Goal: Task Accomplishment & Management: Manage account settings

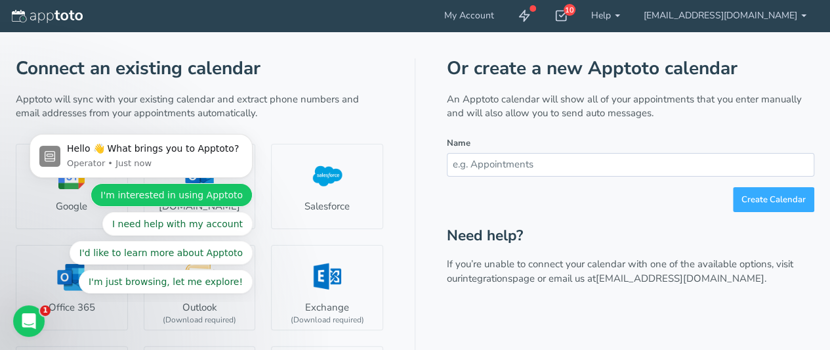
click at [206, 189] on button "I'm interested in using Apptoto" at bounding box center [171, 195] width 162 height 24
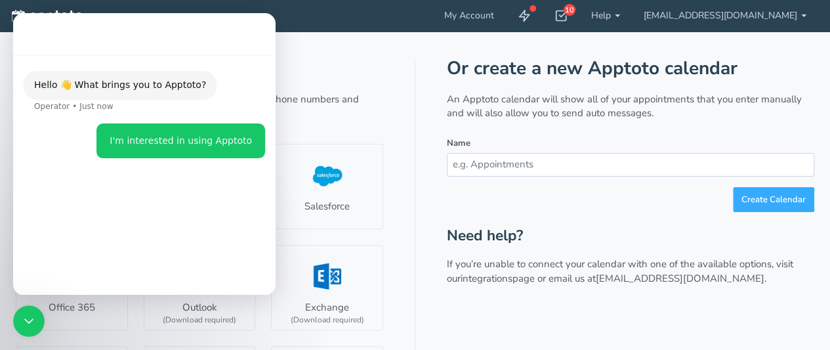
click at [323, 78] on div "Connect an existing calendar Apptoto will sync with your existing calendar and …" at bounding box center [199, 299] width 367 height 482
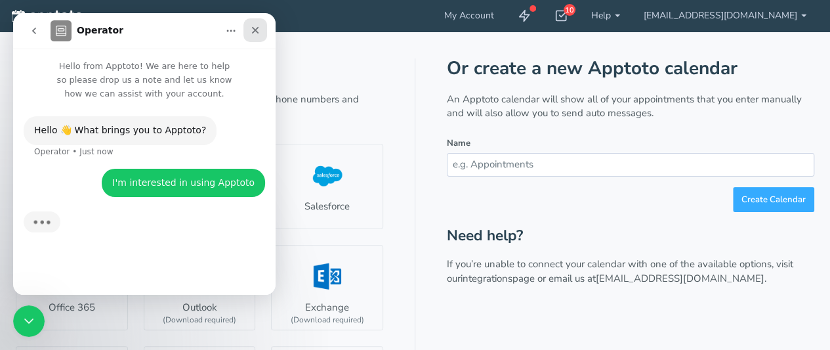
click at [256, 30] on icon "Close" at bounding box center [255, 30] width 10 height 10
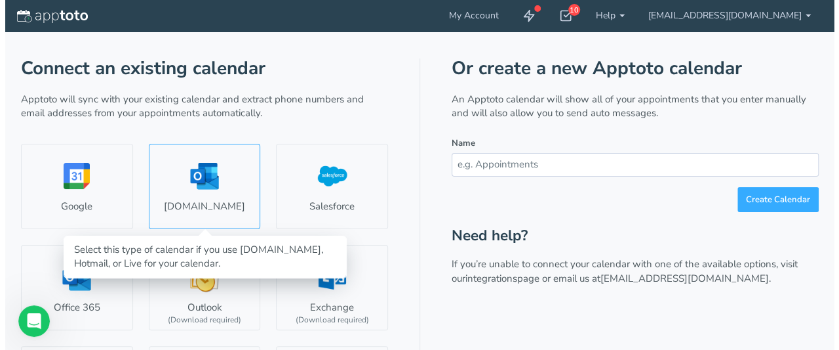
scroll to position [26, 0]
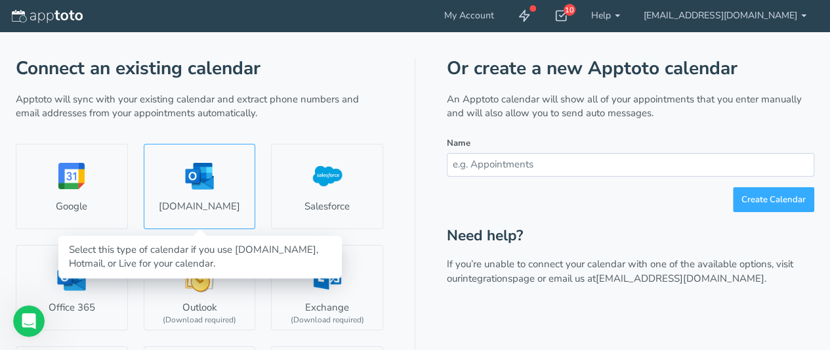
click at [190, 175] on link "Outlook.com" at bounding box center [200, 186] width 112 height 85
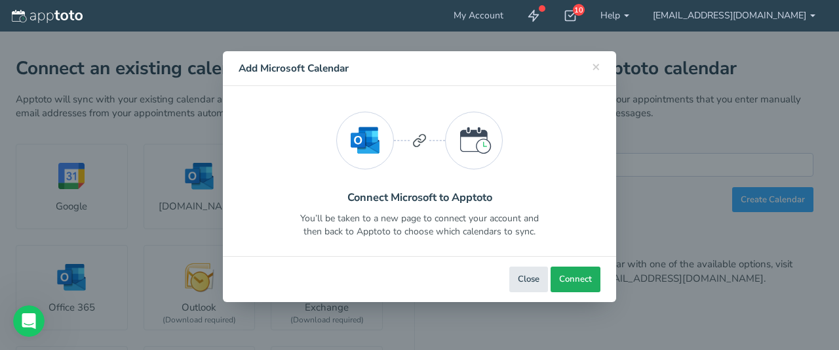
click at [585, 279] on span "Connect" at bounding box center [575, 279] width 33 height 12
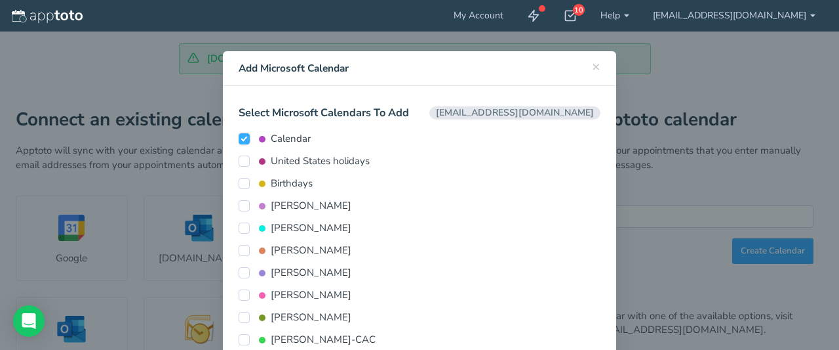
click at [239, 141] on input "Calendar" at bounding box center [244, 138] width 11 height 11
checkbox input "false"
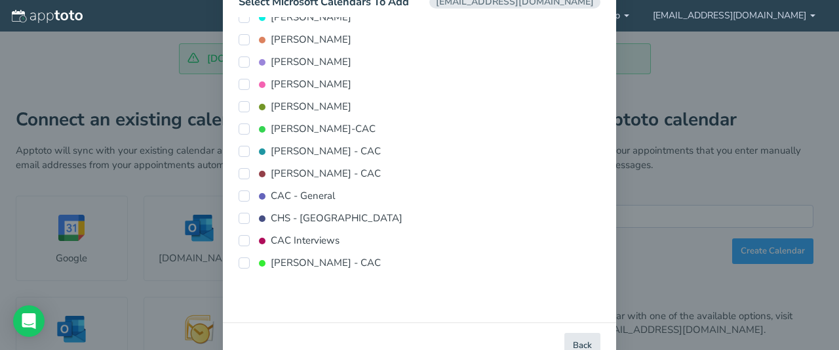
scroll to position [131, 0]
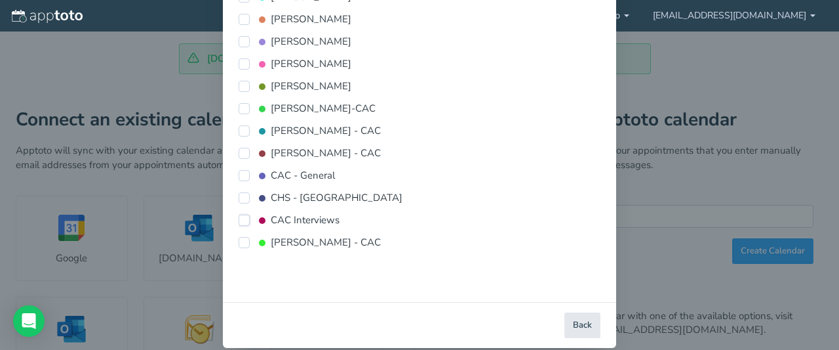
click at [239, 218] on input "CAC Interviews" at bounding box center [244, 219] width 11 height 11
checkbox input "true"
type input "CAC Interviews"
type input "#af0d5a"
click at [571, 332] on button "Next" at bounding box center [583, 325] width 36 height 26
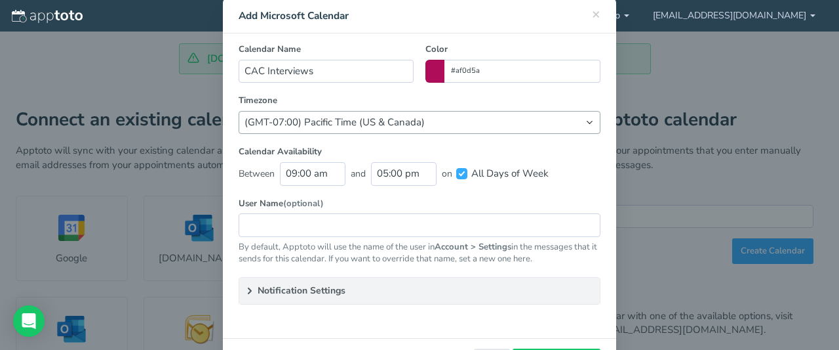
scroll to position [0, 0]
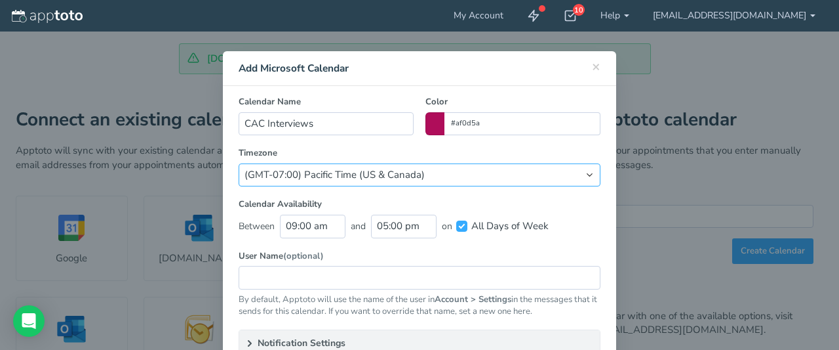
click at [497, 182] on select "(Default) America/Los_Angeles (GMT-10:00) Hawaii (GMT-08:00) Alaska (GMT-07:00)…" at bounding box center [420, 174] width 362 height 23
select select "string:America/New_York"
click at [239, 163] on select "(Default) America/Los_Angeles (GMT-10:00) Hawaii (GMT-08:00) Alaska (GMT-07:00)…" at bounding box center [420, 174] width 362 height 23
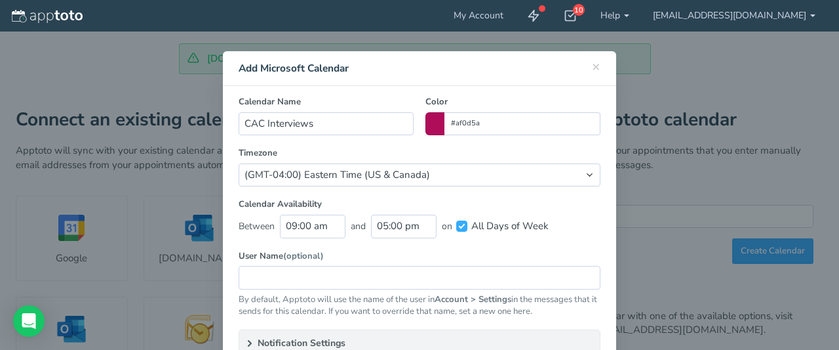
click at [390, 153] on label "Timezone" at bounding box center [420, 153] width 362 height 12
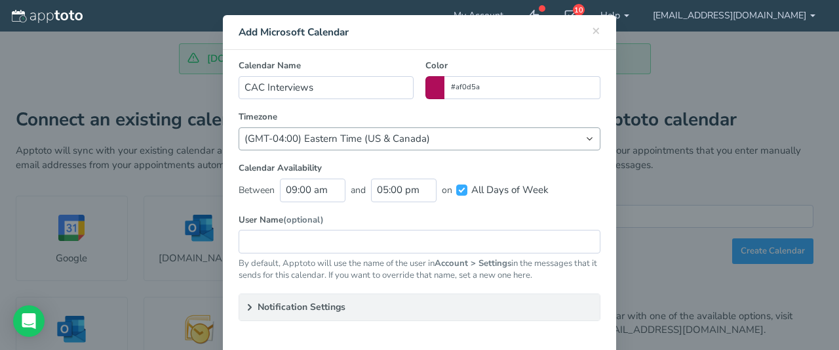
scroll to position [66, 0]
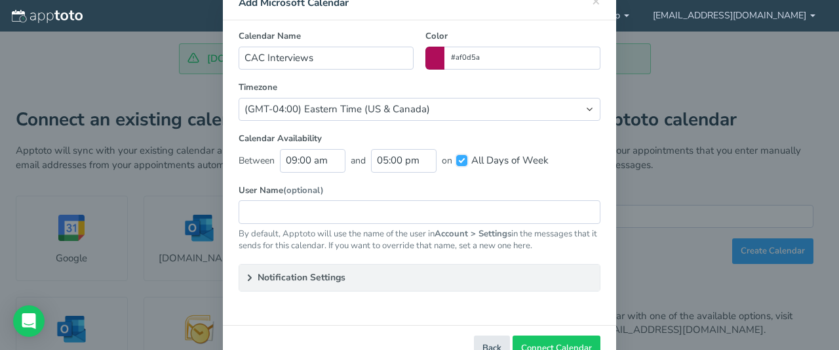
click at [456, 159] on input "All Days of Week" at bounding box center [461, 160] width 11 height 11
checkbox input "false"
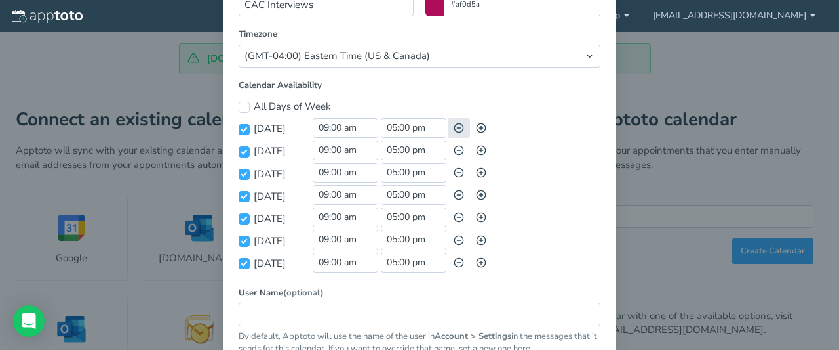
scroll to position [131, 0]
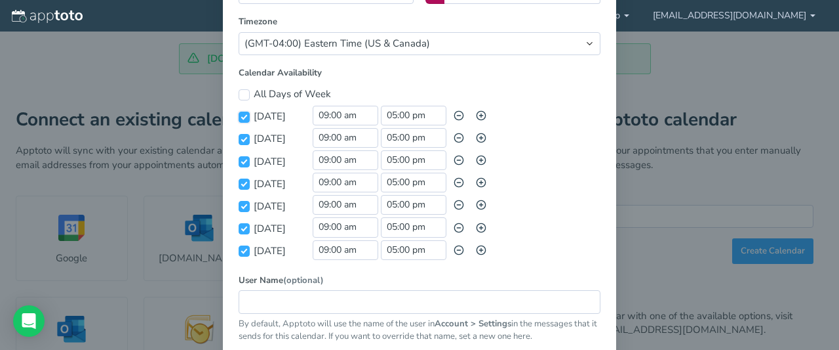
click at [239, 113] on input "[DATE]" at bounding box center [244, 116] width 11 height 11
checkbox input "false"
click at [239, 249] on input "[DATE]" at bounding box center [244, 250] width 11 height 11
checkbox input "false"
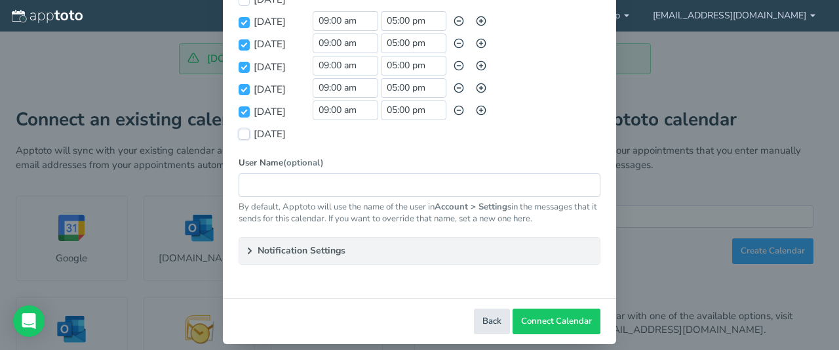
scroll to position [258, 0]
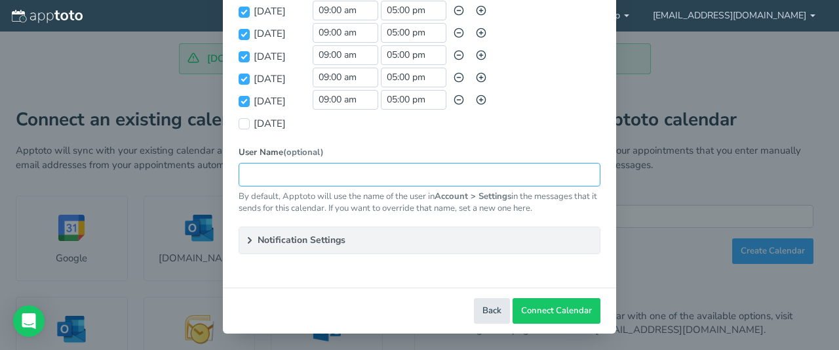
click at [348, 169] on input "text" at bounding box center [420, 174] width 362 height 23
type input "Victoria's House Child Advocacy Center"
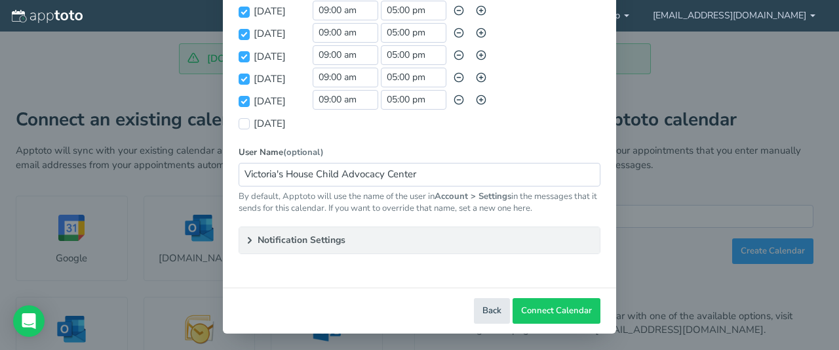
click at [304, 244] on summary "Notification Settings" at bounding box center [419, 240] width 361 height 26
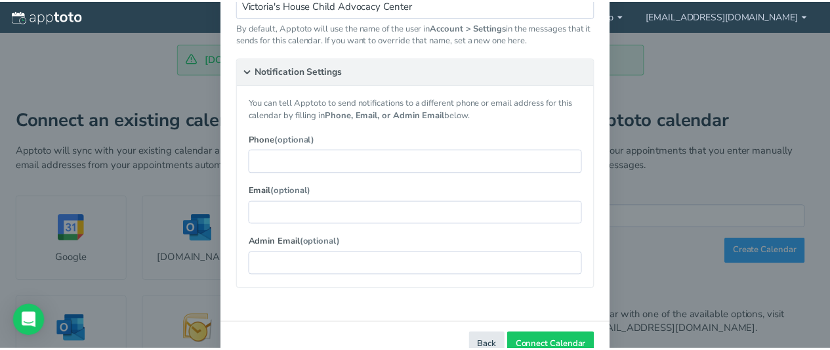
scroll to position [455, 0]
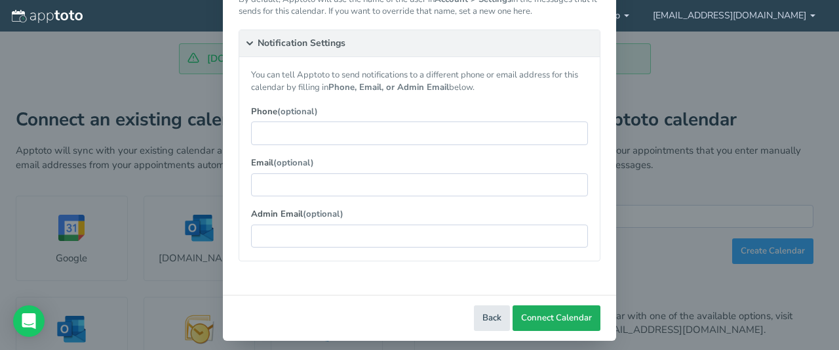
click at [567, 318] on span "Connect Calendar" at bounding box center [556, 317] width 71 height 12
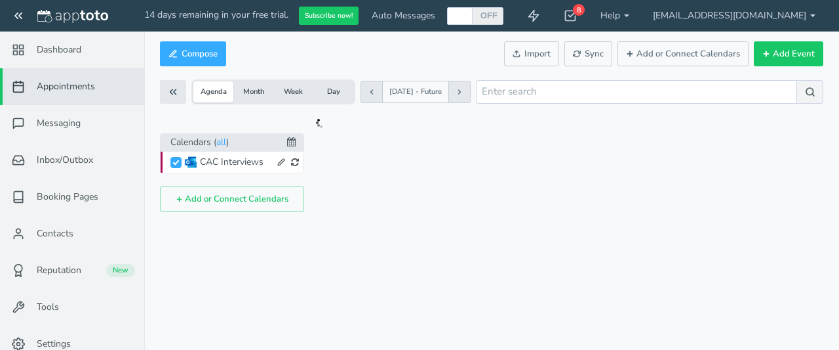
checkbox input "true"
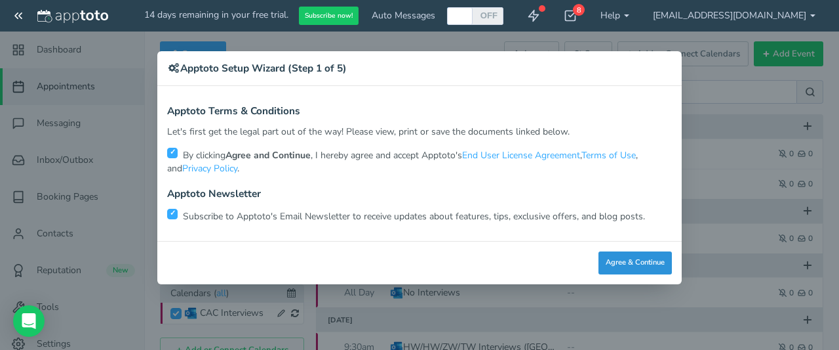
click at [618, 262] on button "Agree & Continue" at bounding box center [635, 262] width 73 height 23
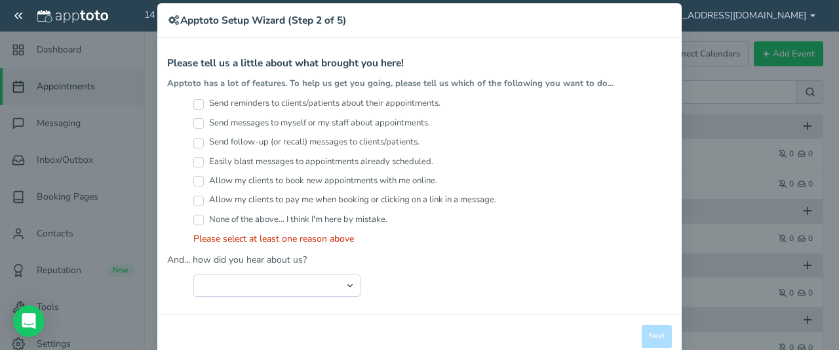
scroll to position [66, 0]
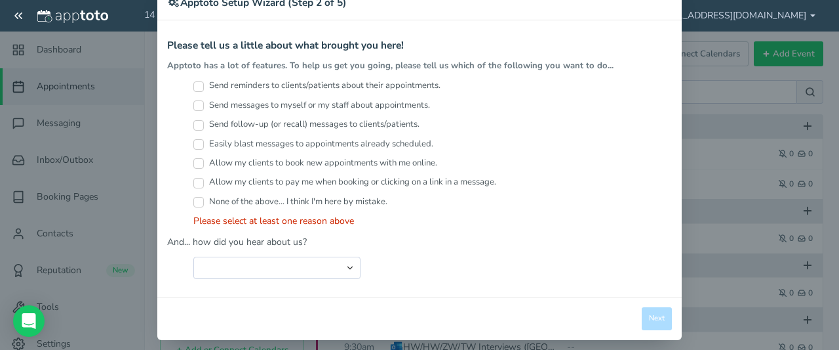
click at [193, 85] on input "Send reminders to clients/patients about their appointments." at bounding box center [198, 86] width 10 height 10
checkbox input "true"
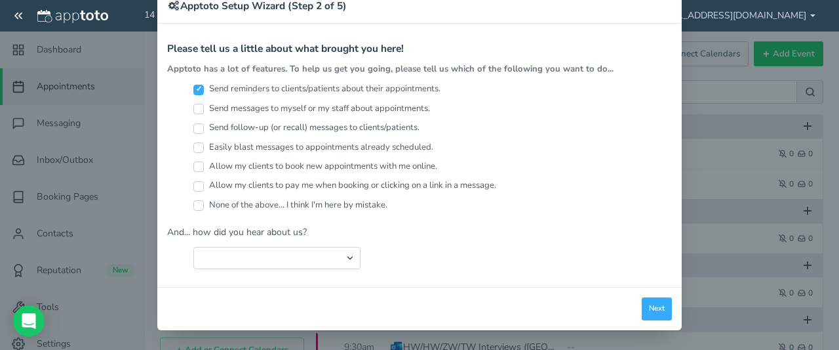
scroll to position [58, 0]
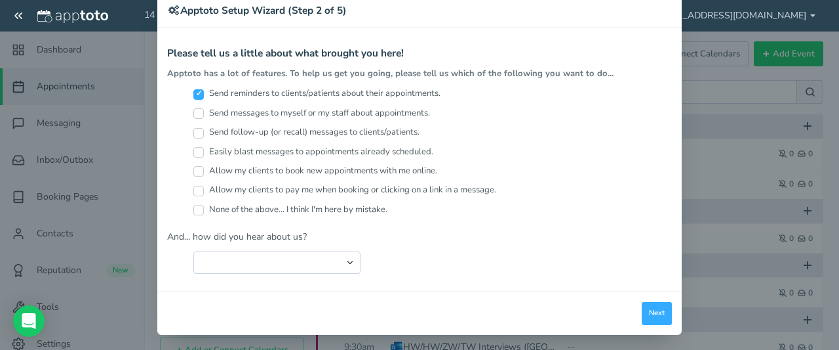
click at [193, 129] on input "Send follow-up (or recall) messages to clients/patients." at bounding box center [198, 133] width 10 height 10
click at [193, 128] on input "Send follow-up (or recall) messages to clients/patients." at bounding box center [198, 133] width 10 height 10
checkbox input "false"
click at [193, 108] on input "Send messages to myself or my staff about appointments." at bounding box center [198, 113] width 10 height 10
checkbox input "true"
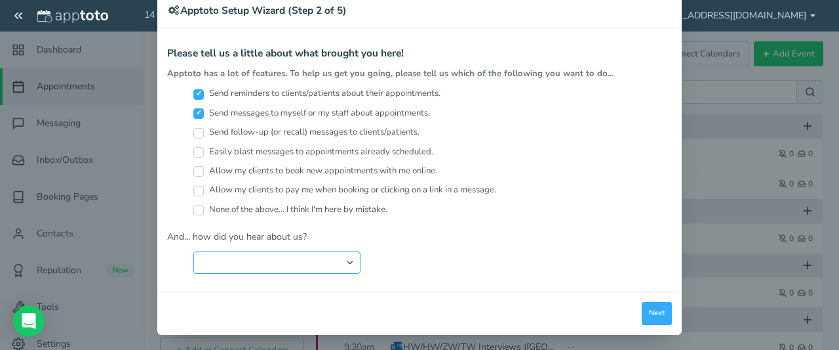
click at [336, 258] on select "Search Engine (Google, Yahoo, Bing, etc.) Search Engine Advertisement Blog Post…" at bounding box center [276, 262] width 167 height 22
select select "string:Search Engine (Google, Yahoo, Bing, etc.)"
click at [193, 251] on select "Search Engine (Google, Yahoo, Bing, etc.) Search Engine Advertisement Blog Post…" at bounding box center [276, 262] width 167 height 22
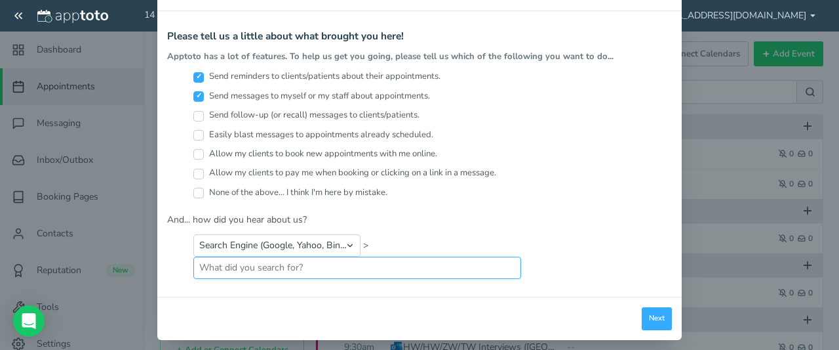
scroll to position [80, 0]
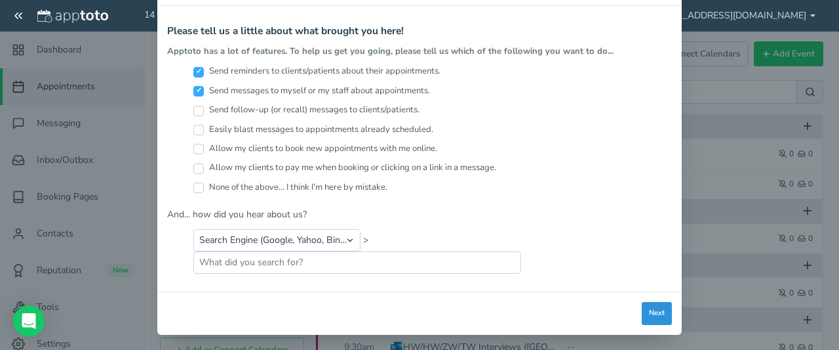
click at [656, 311] on button "Next" at bounding box center [657, 313] width 30 height 23
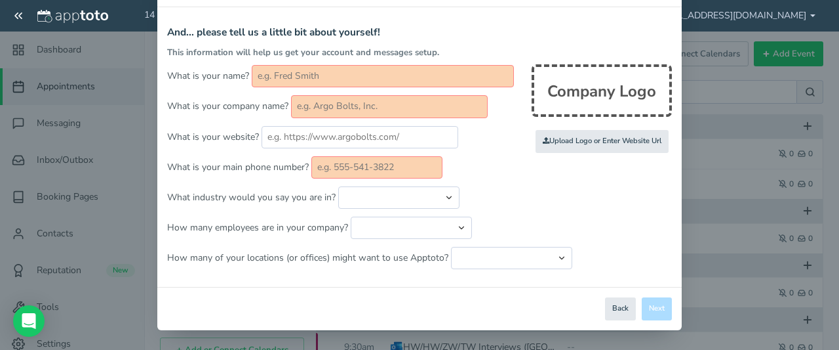
scroll to position [74, 0]
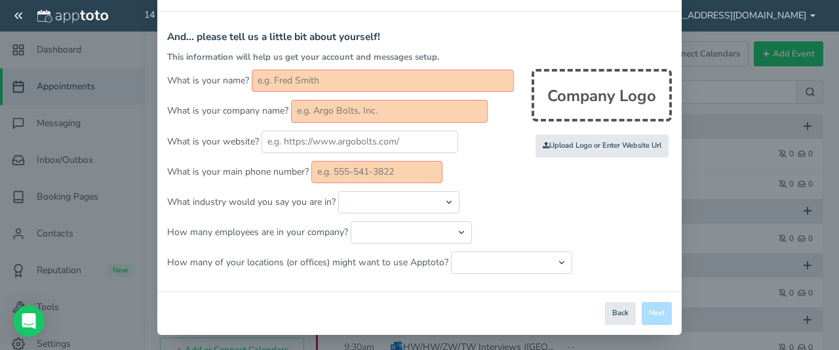
click at [327, 83] on input "text" at bounding box center [383, 81] width 262 height 22
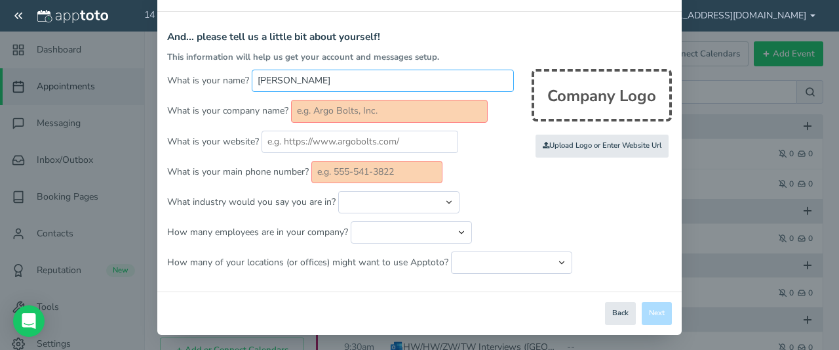
drag, startPoint x: 327, startPoint y: 81, endPoint x: 233, endPoint y: 78, distance: 94.5
click at [233, 78] on p "What is your name? Jenna Orsini" at bounding box center [419, 81] width 505 height 22
type input "Victoria's House Child Advocacy Center"
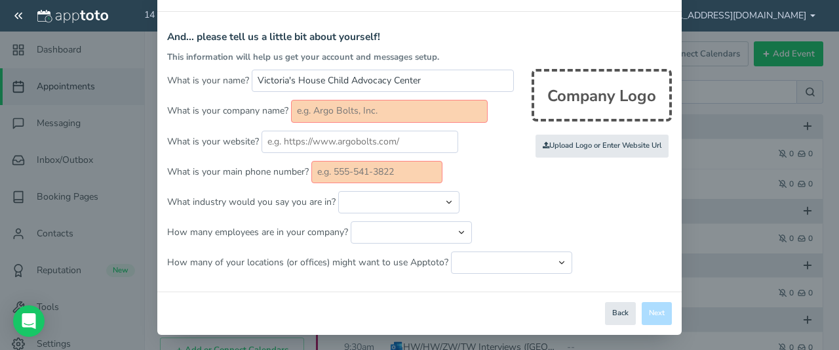
click at [378, 108] on input "text" at bounding box center [389, 111] width 197 height 22
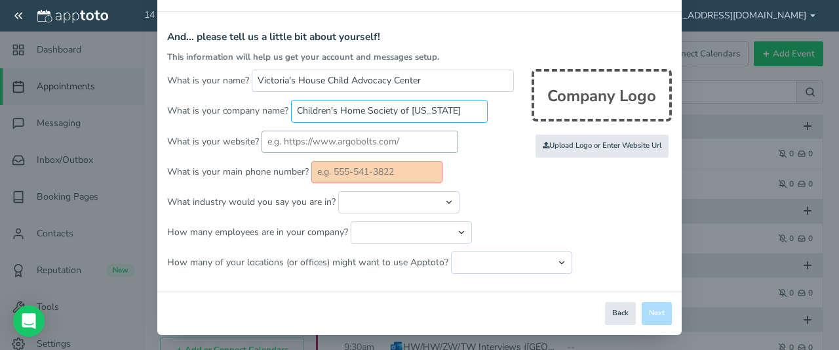
type input "Children's Home Society of West Virginia"
click at [362, 141] on input "text" at bounding box center [360, 141] width 197 height 22
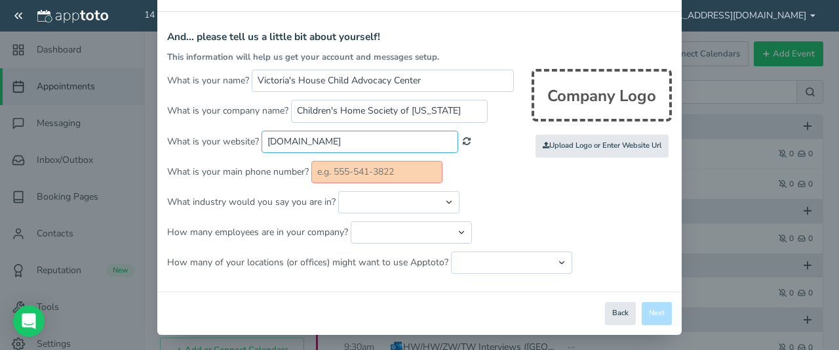
type input "www.childhswv.org"
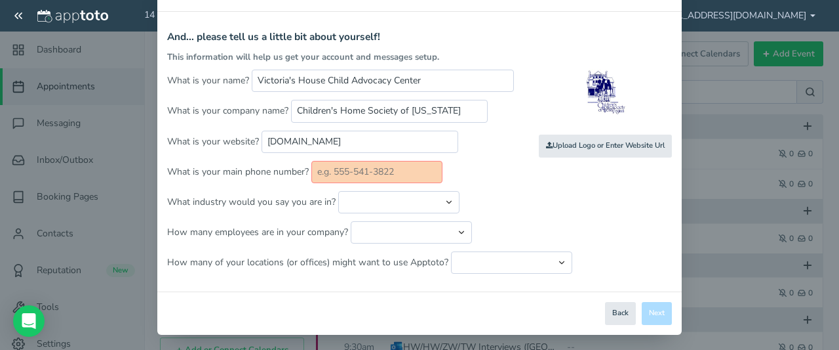
click at [345, 161] on input "text" at bounding box center [376, 172] width 131 height 22
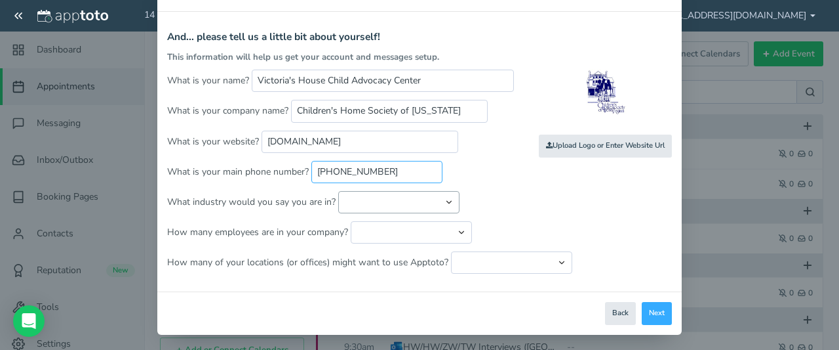
type input "[PHONE_NUMBER]"
click at [364, 197] on select "Automotive Cleaning Services Consulting Education - Classroom Education - Admis…" at bounding box center [398, 202] width 121 height 22
select select "string:Nonprofit"
click at [338, 191] on select "Automotive Cleaning Services Consulting Education - Classroom Education - Admis…" at bounding box center [398, 202] width 121 height 22
click at [399, 226] on select "Just me 1 to 5 6 to 10 11 to 25 26 to 50 51 to 100 101 to 500 501 to 1000 More …" at bounding box center [411, 232] width 121 height 22
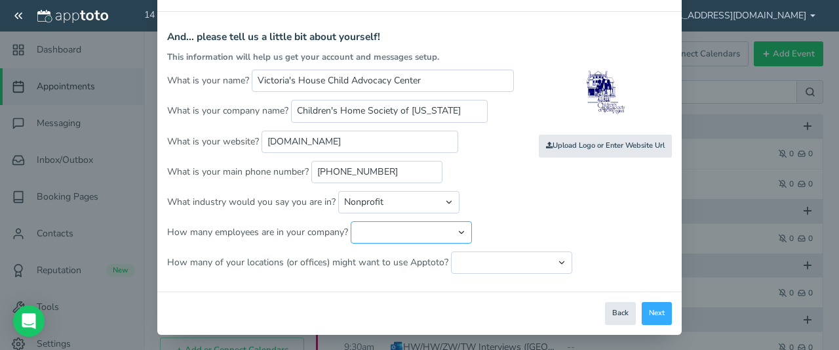
select select "string:501..999"
click at [351, 221] on select "Just me 1 to 5 6 to 10 11 to 25 26 to 50 51 to 100 101 to 500 501 to 1000 More …" at bounding box center [411, 232] width 121 height 22
click at [471, 251] on select "Just one location 2 3 4 5 6 to 10 11 to 25 26 to 50 More than 50" at bounding box center [511, 262] width 121 height 22
select select "string:1"
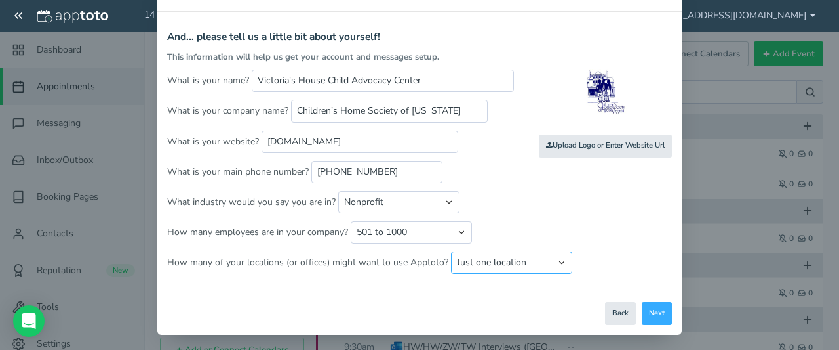
click at [451, 251] on select "Just one location 2 3 4 5 6 to 10 11 to 25 26 to 50 More than 50" at bounding box center [511, 262] width 121 height 22
click at [653, 310] on button "Next" at bounding box center [657, 313] width 30 height 23
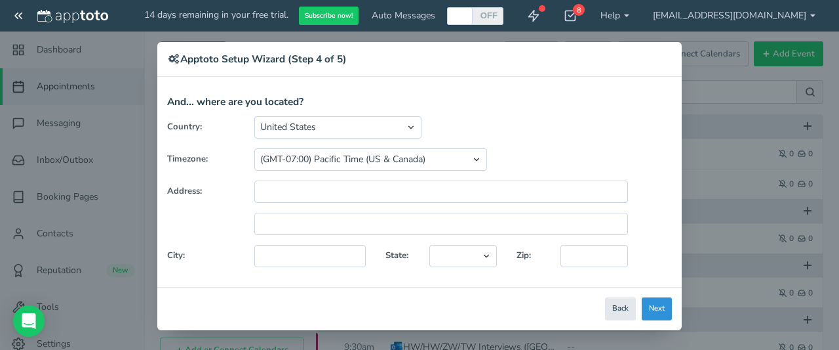
scroll to position [5, 0]
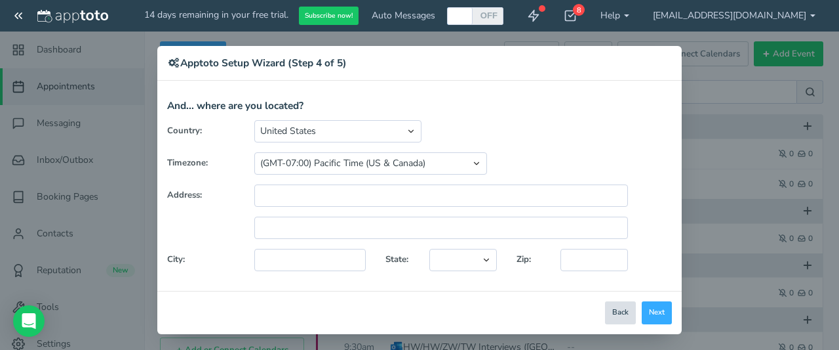
click at [609, 313] on button "Back" at bounding box center [620, 312] width 31 height 23
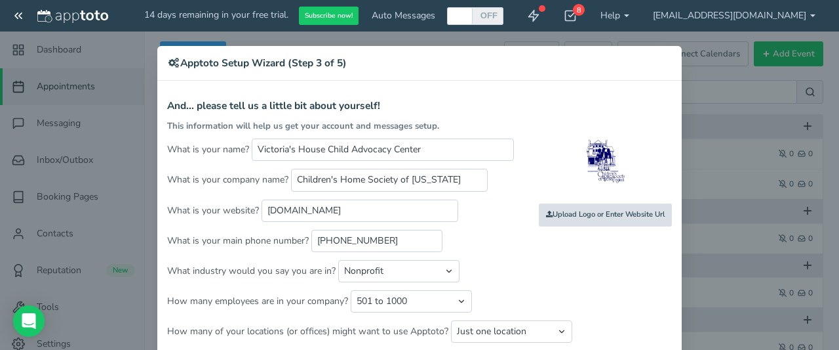
click at [573, 212] on input "file" at bounding box center [318, 215] width 1249 height 90
click at [578, 208] on input "file" at bounding box center [318, 215] width 1249 height 90
type input "C:\fakepath\CAC LOGO (1).jpg"
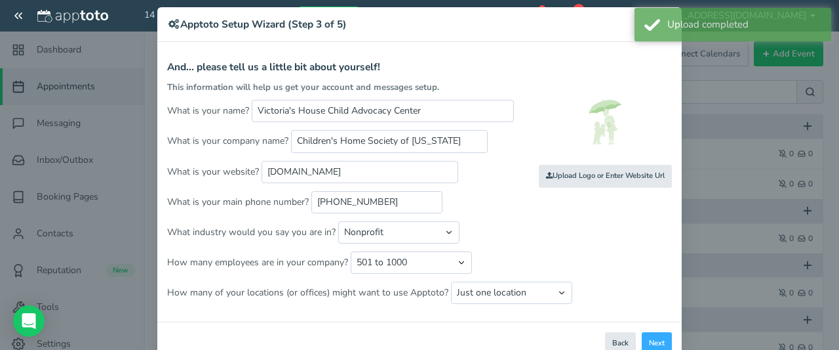
scroll to position [74, 0]
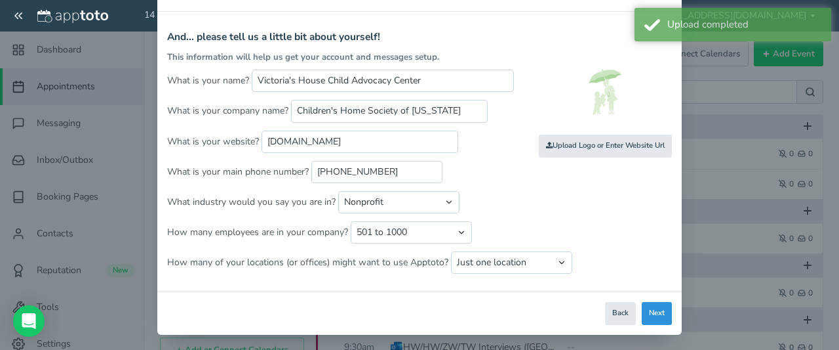
click at [658, 311] on button "Next" at bounding box center [657, 313] width 30 height 23
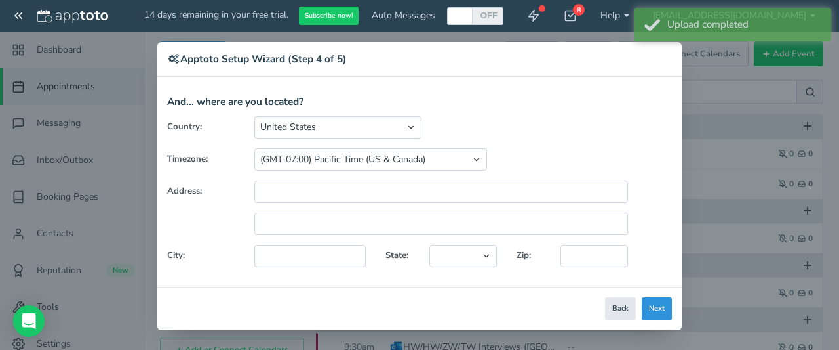
scroll to position [5, 0]
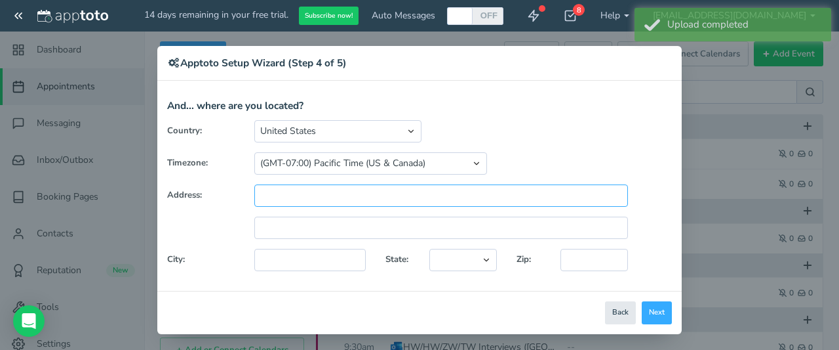
click at [334, 190] on input "text" at bounding box center [441, 195] width 374 height 22
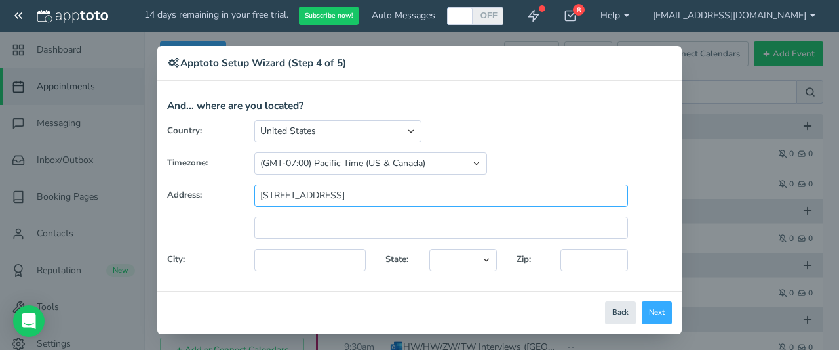
type input "653 Winchester Avenue"
type input "Martinsburg"
select select "string:WV"
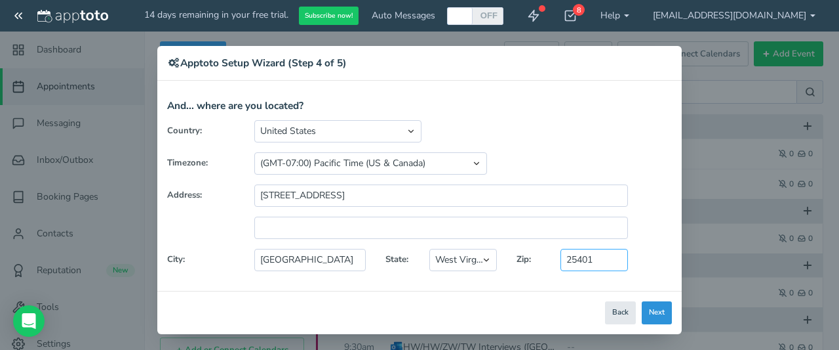
type input "25401"
click at [654, 310] on button "Next" at bounding box center [657, 312] width 30 height 23
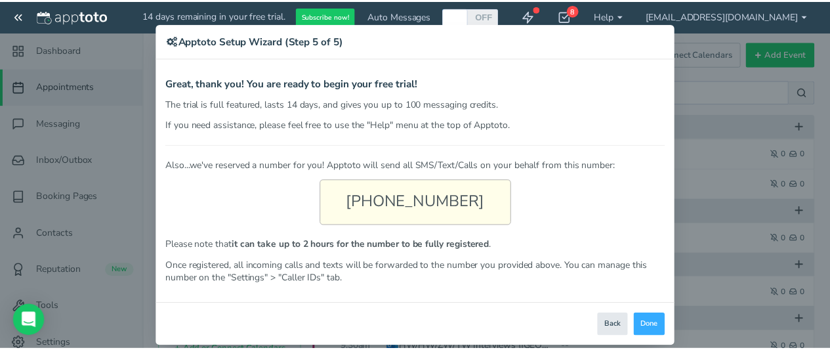
scroll to position [43, 0]
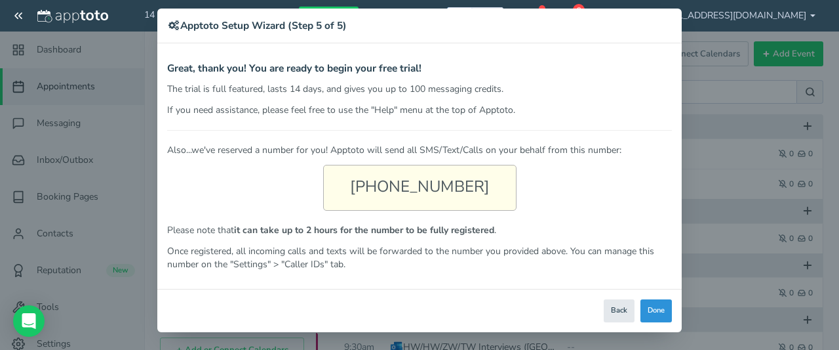
click at [658, 310] on button "Done" at bounding box center [656, 310] width 31 height 23
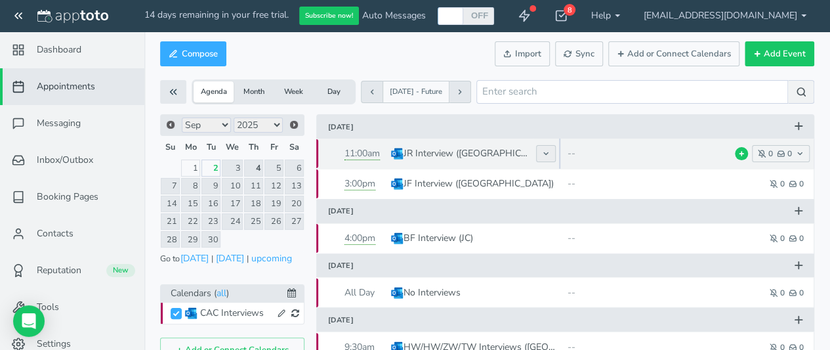
click at [550, 148] on button at bounding box center [546, 153] width 20 height 17
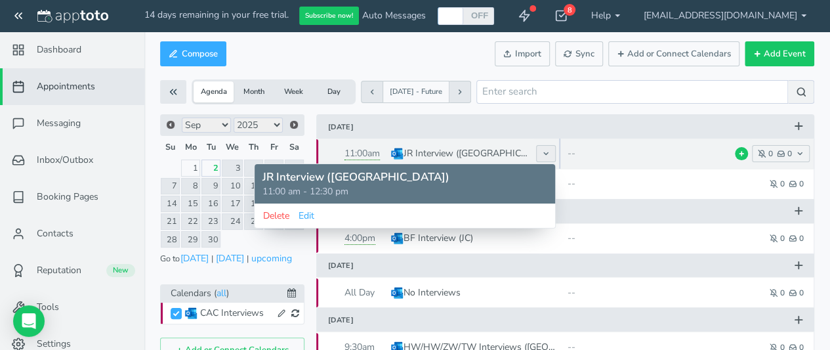
click at [550, 148] on button at bounding box center [546, 153] width 20 height 17
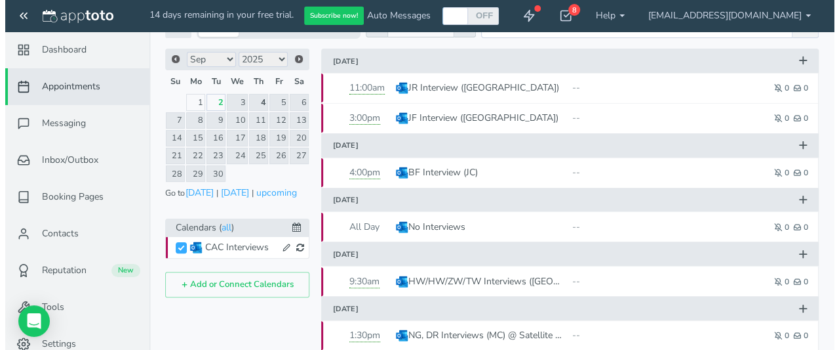
scroll to position [0, 0]
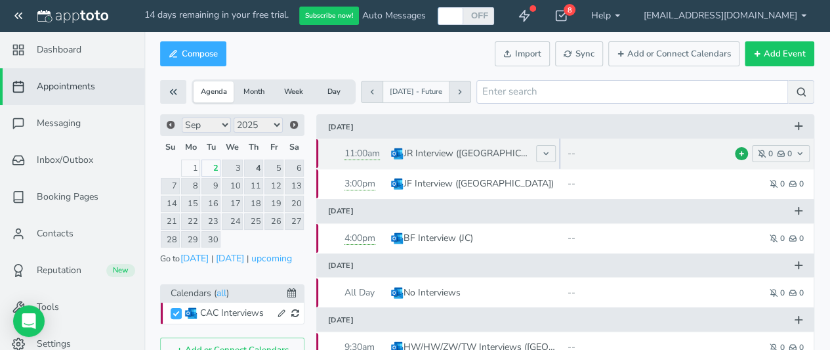
click at [742, 156] on icon at bounding box center [741, 153] width 7 height 7
type input "JR Interview ([GEOGRAPHIC_DATA])"
type input "[DATE]"
type input "11:00am"
type input "[DATE]"
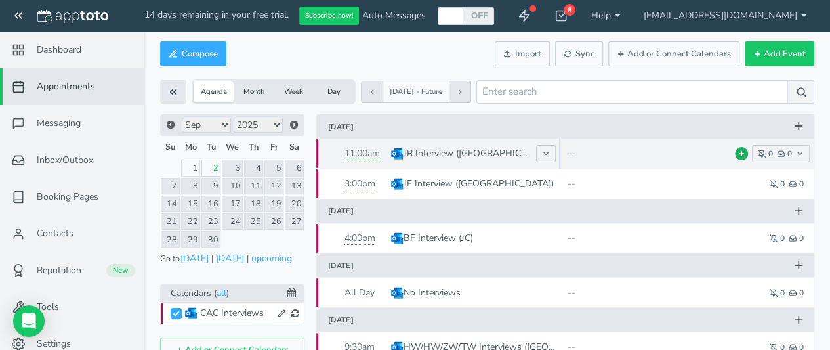
type input "12:30pm"
select select "string:America/New_York"
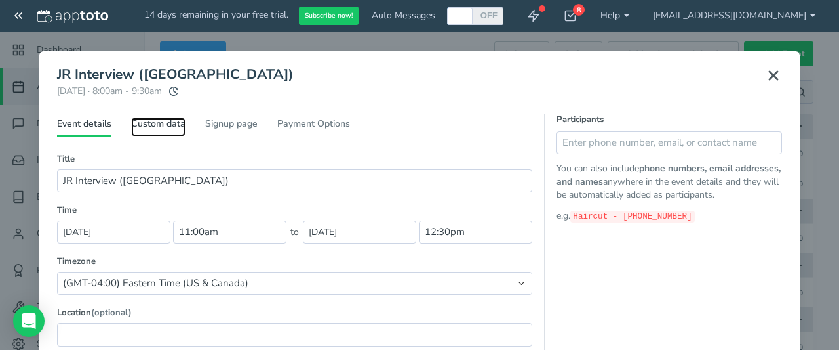
click at [156, 125] on link "Custom data" at bounding box center [158, 126] width 54 height 19
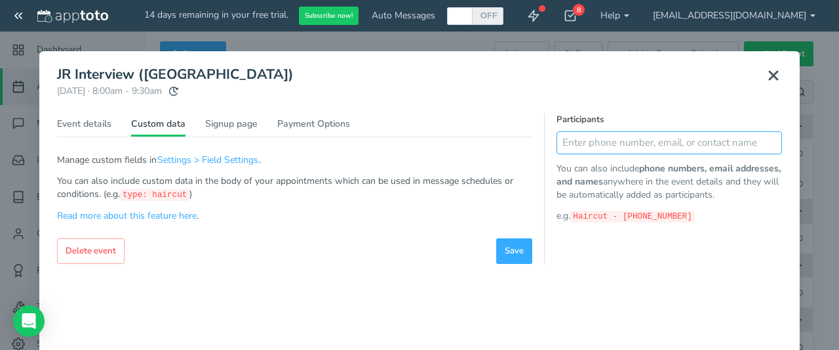
click at [608, 148] on input "text" at bounding box center [670, 142] width 226 height 23
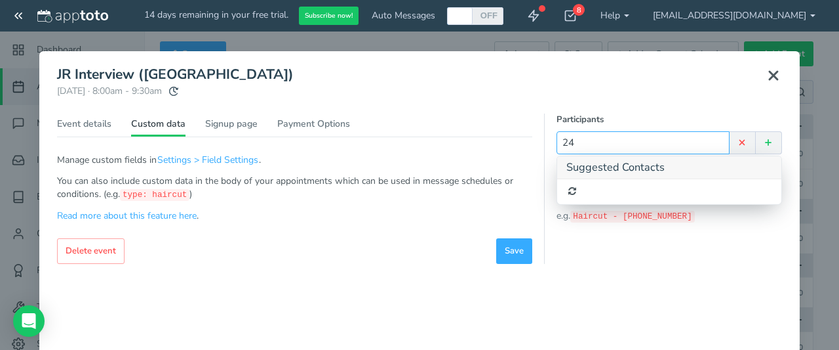
type input "2"
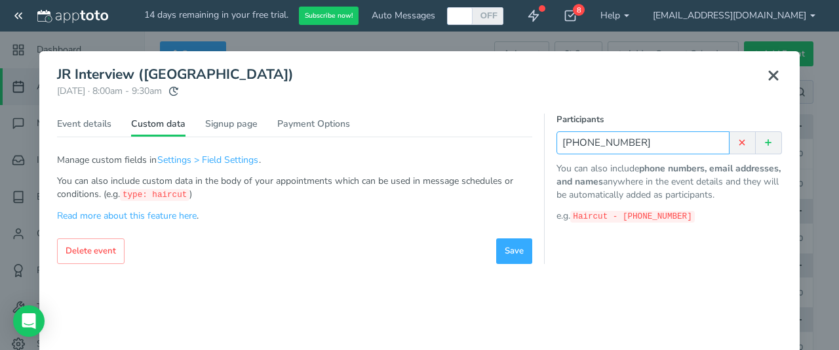
type input "[PHONE_NUMBER]"
click at [767, 141] on icon at bounding box center [768, 142] width 9 height 9
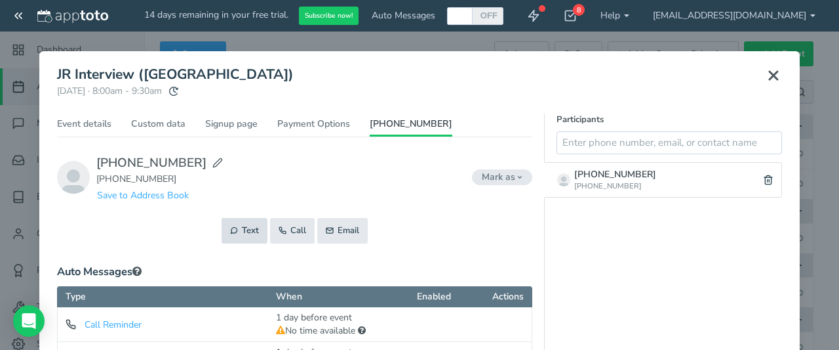
click at [243, 228] on button "Text" at bounding box center [245, 231] width 46 height 26
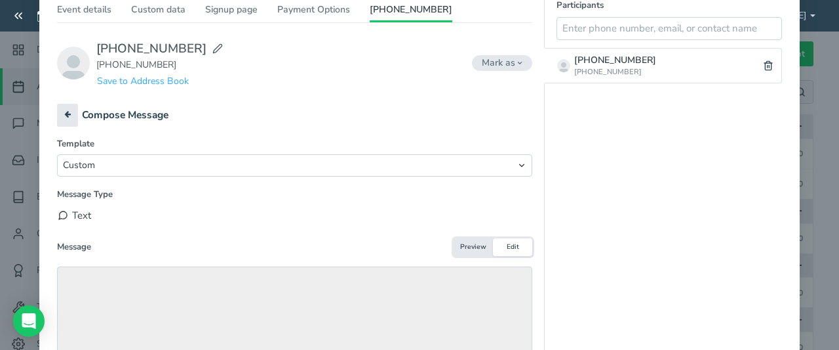
scroll to position [131, 0]
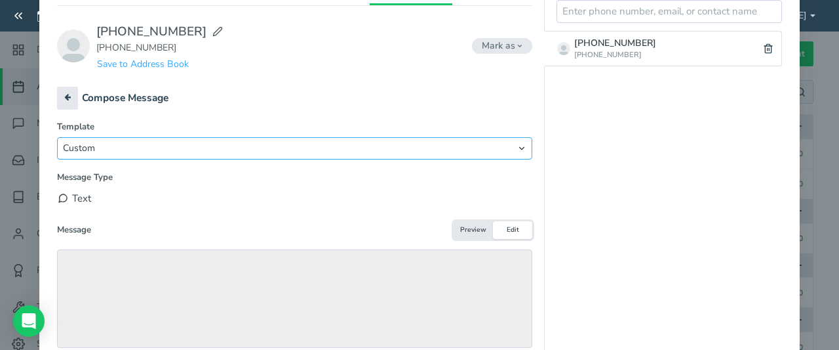
click at [146, 148] on select "Custom Ask to reschedule anytime (Text) Ask to reschedule next week (Text) Basi…" at bounding box center [294, 148] width 475 height 22
select select "string:default_appointment_reminder_sms"
click at [57, 137] on select "Custom Ask to reschedule anytime (Text) Ask to reschedule next week (Text) Basi…" at bounding box center [294, 148] width 475 height 22
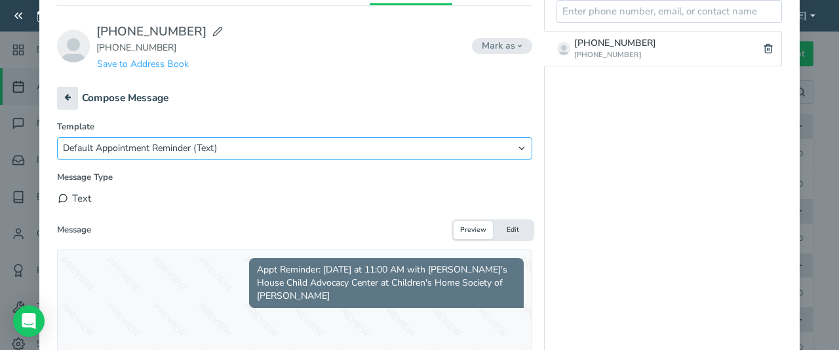
scroll to position [197, 0]
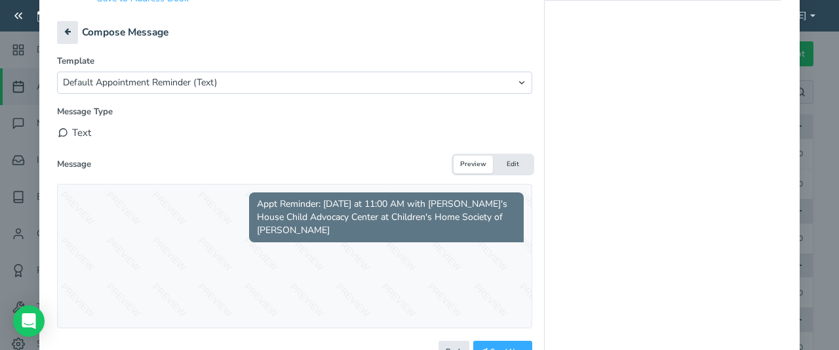
click at [499, 214] on span "Appt Reminder: today at 11:00 AM with Victoria's House Child Advocacy Center at…" at bounding box center [386, 217] width 275 height 50
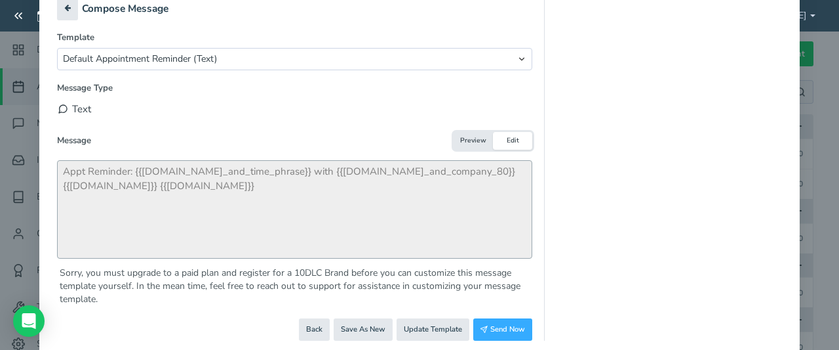
scroll to position [243, 0]
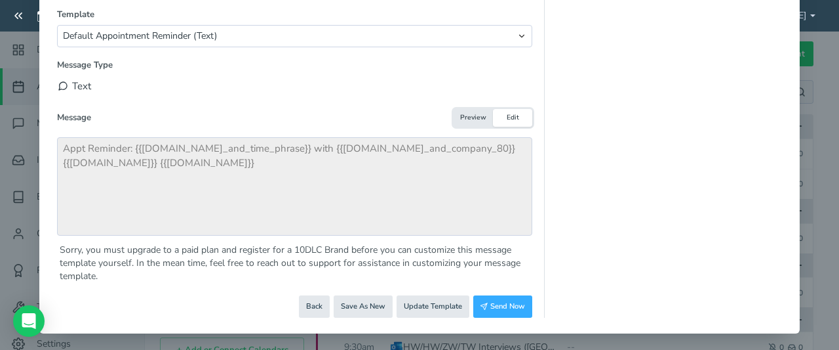
click at [471, 115] on button "Preview" at bounding box center [473, 118] width 39 height 18
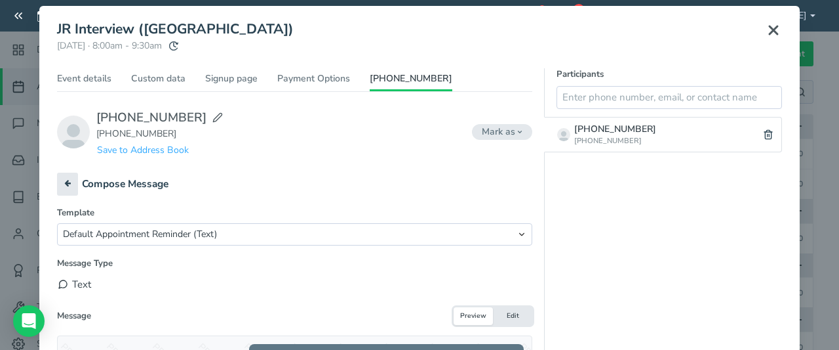
scroll to position [111, 0]
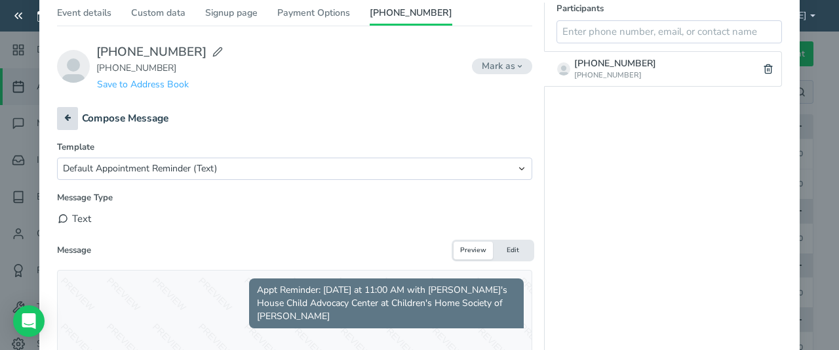
click at [69, 113] on button at bounding box center [67, 118] width 21 height 23
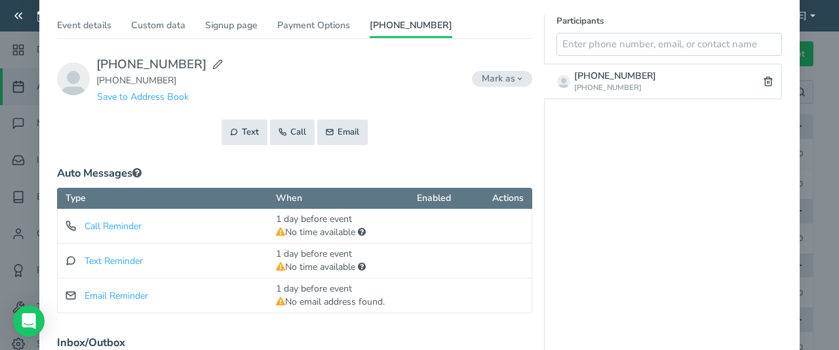
scroll to position [0, 0]
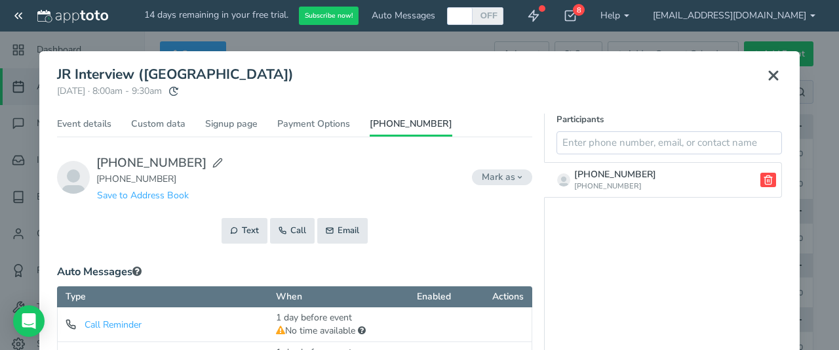
click at [766, 180] on icon at bounding box center [768, 179] width 10 height 10
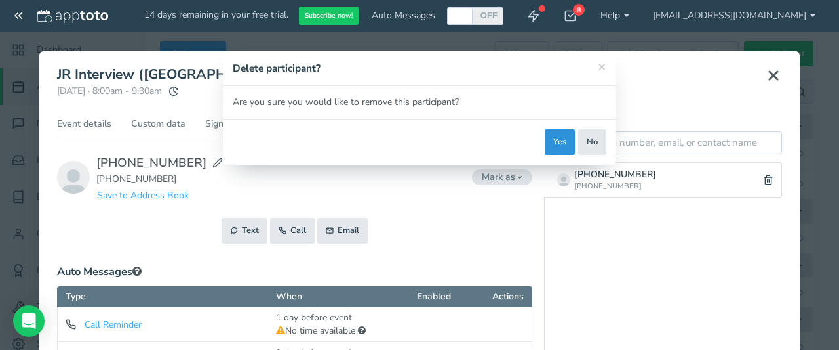
click at [553, 137] on button "Yes" at bounding box center [560, 142] width 30 height 26
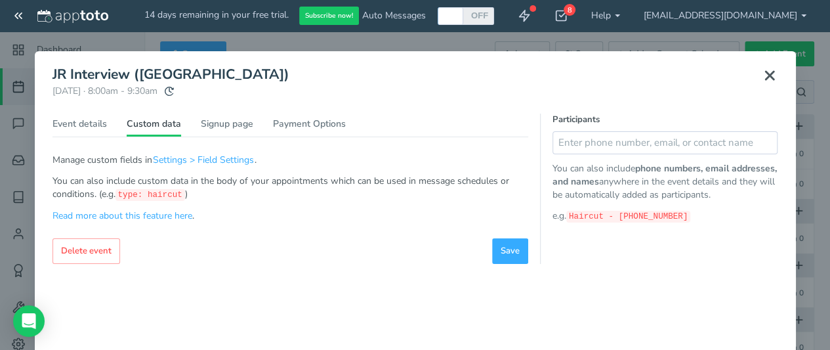
click at [780, 69] on button at bounding box center [769, 75] width 33 height 29
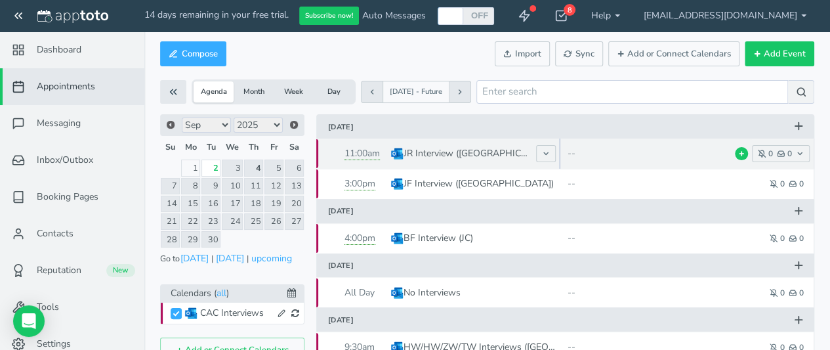
click at [410, 151] on p "JR Interview ([GEOGRAPHIC_DATA])" at bounding box center [466, 153] width 126 height 13
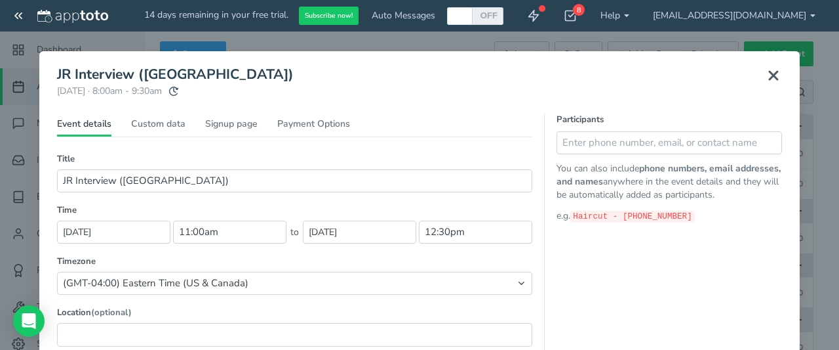
click at [774, 77] on icon at bounding box center [774, 76] width 16 height 16
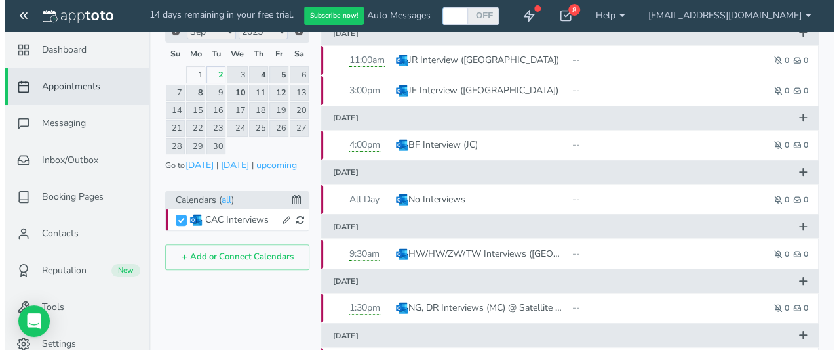
scroll to position [22, 0]
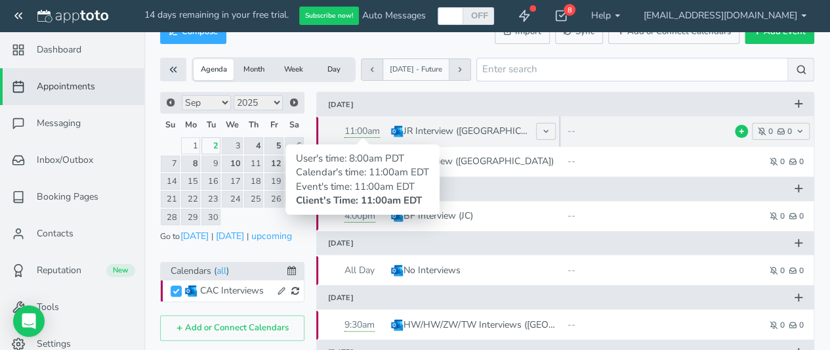
click at [350, 132] on span "11:00am" at bounding box center [361, 131] width 35 height 13
type input "JR Interview ([GEOGRAPHIC_DATA])"
type input "[DATE]"
type input "11:00am"
type input "[DATE]"
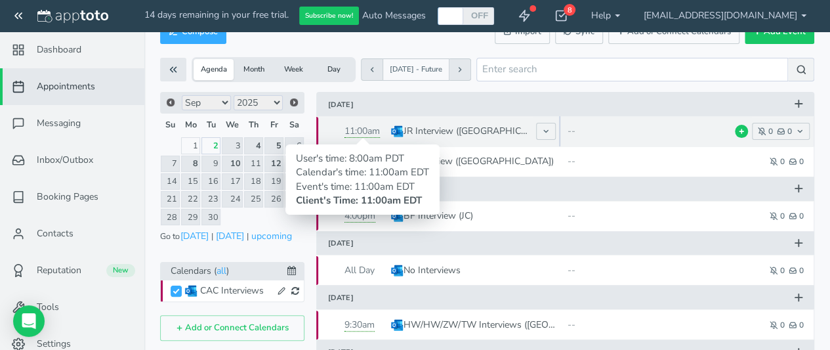
type input "12:30pm"
select select "string:America/New_York"
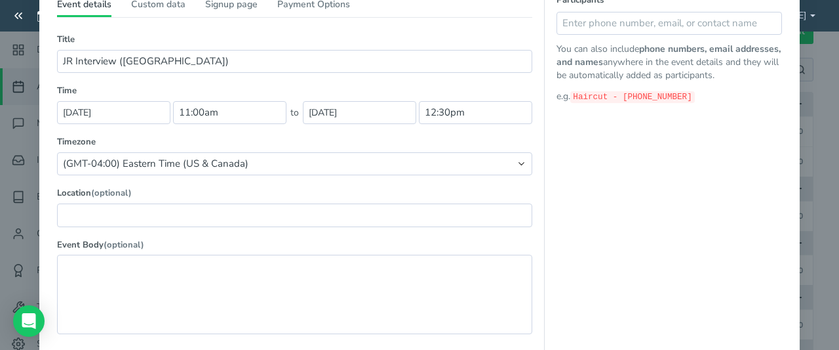
scroll to position [28, 0]
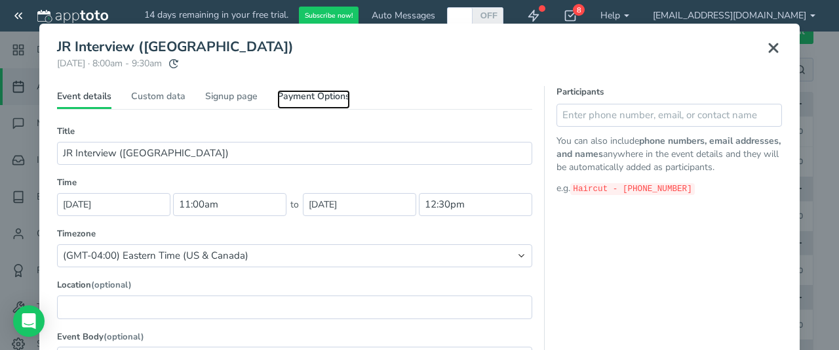
click at [304, 99] on link "Payment Options" at bounding box center [313, 99] width 73 height 19
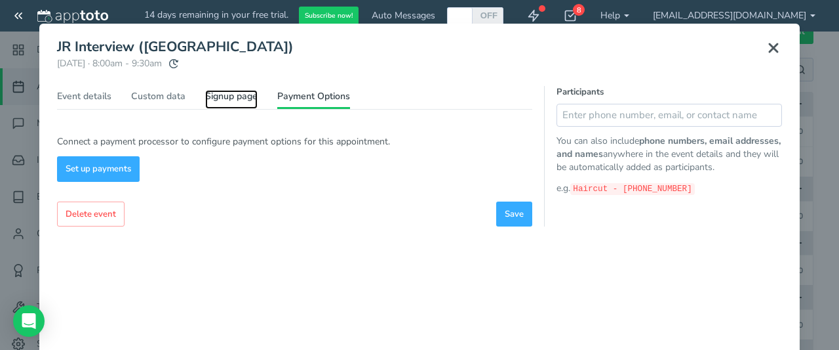
click at [249, 96] on link "Signup page" at bounding box center [231, 99] width 52 height 19
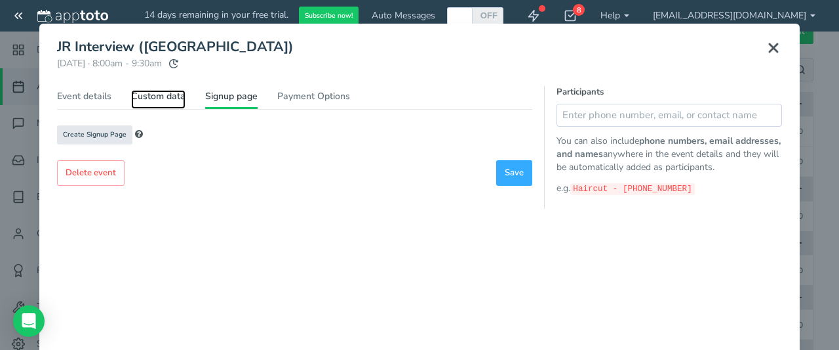
click at [154, 95] on link "Custom data" at bounding box center [158, 99] width 54 height 19
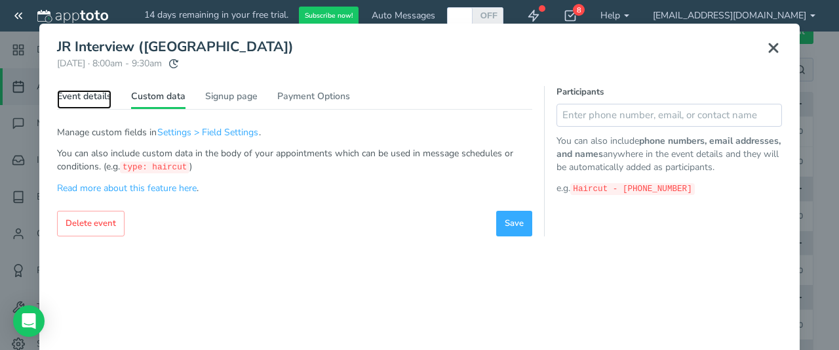
click at [77, 98] on link "Event details" at bounding box center [84, 99] width 54 height 19
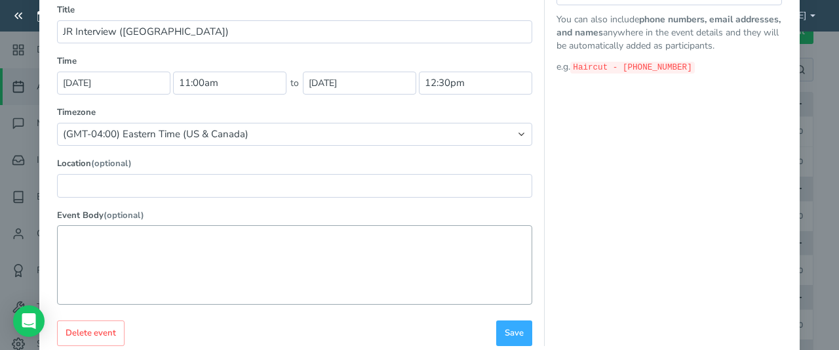
scroll to position [224, 0]
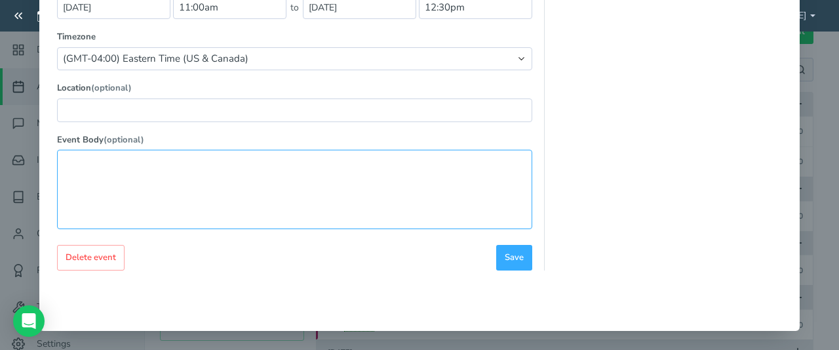
click at [202, 163] on textarea at bounding box center [294, 189] width 475 height 79
type textarea "[PHONE_NUMBER]"
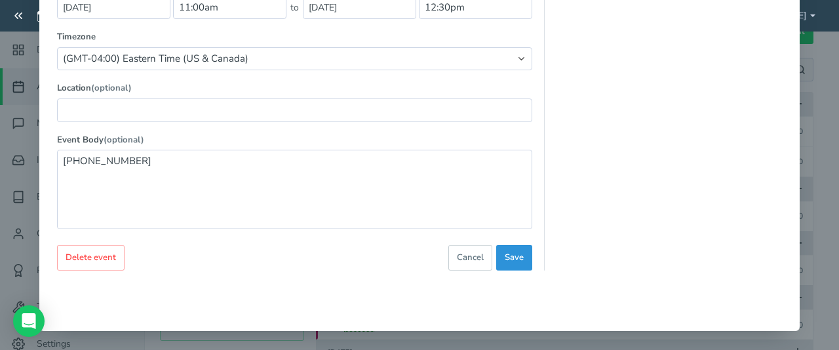
click at [517, 254] on span "Save" at bounding box center [514, 257] width 19 height 12
click at [504, 245] on button "Save" at bounding box center [514, 258] width 36 height 26
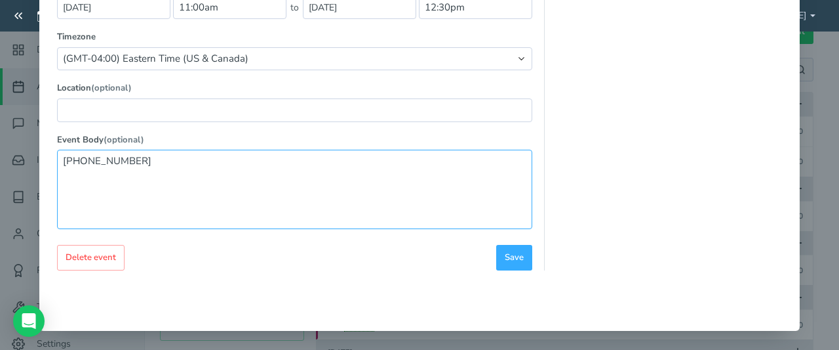
drag, startPoint x: 144, startPoint y: 163, endPoint x: 18, endPoint y: 157, distance: 126.7
click at [18, 157] on div "× JR Interview ([GEOGRAPHIC_DATA]) [DATE] · 8:00am - 9:30am Public reschedule l…" at bounding box center [419, 175] width 839 height 350
click at [150, 164] on textarea "[PHONE_NUMBER]" at bounding box center [294, 189] width 475 height 79
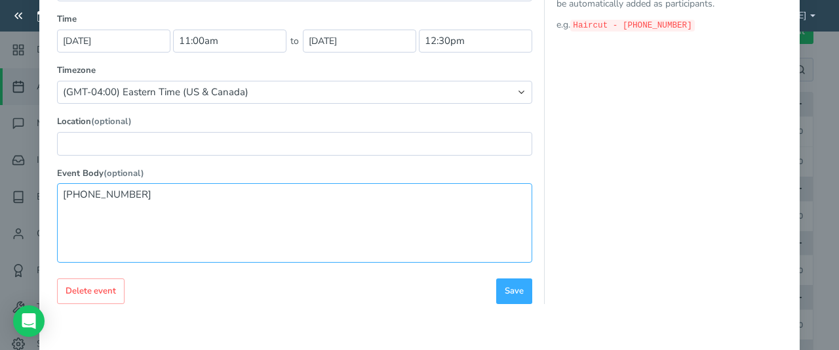
scroll to position [197, 0]
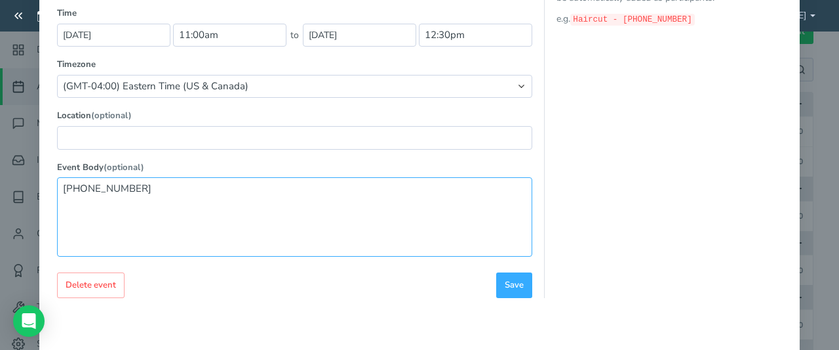
click at [203, 205] on textarea "[PHONE_NUMBER]" at bounding box center [294, 216] width 475 height 79
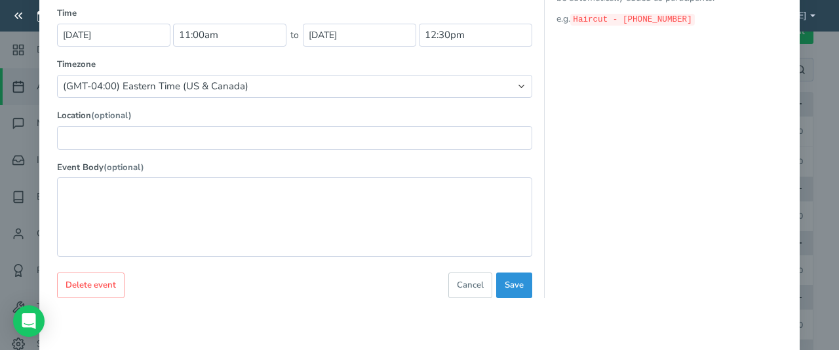
click at [525, 279] on button "Save" at bounding box center [514, 285] width 36 height 26
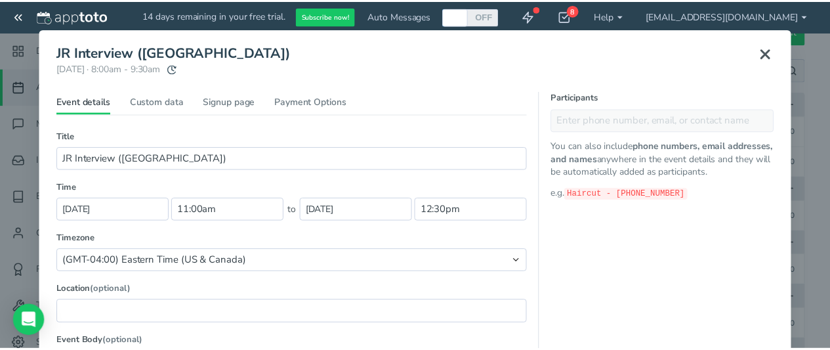
scroll to position [0, 0]
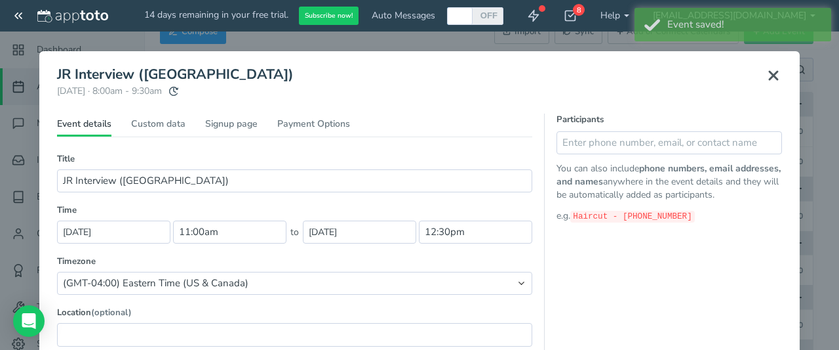
click at [767, 70] on icon at bounding box center [774, 76] width 16 height 16
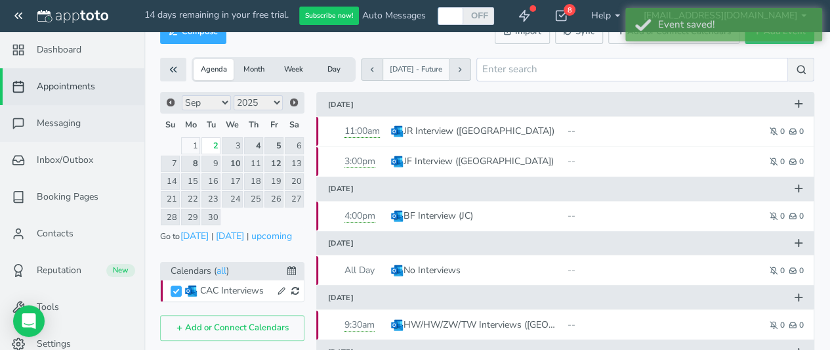
click at [51, 119] on span "Messaging" at bounding box center [59, 123] width 44 height 13
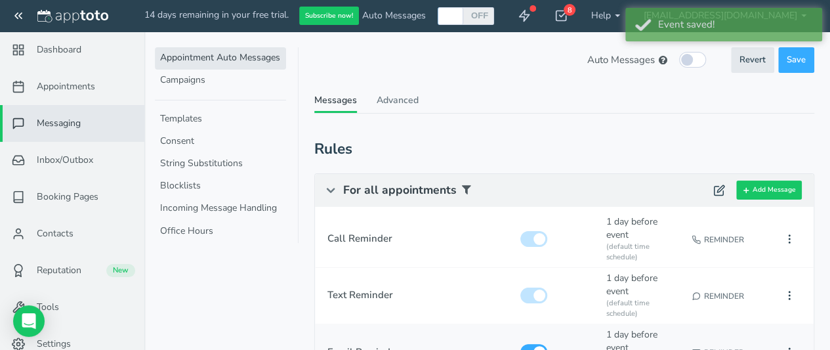
scroll to position [131, 0]
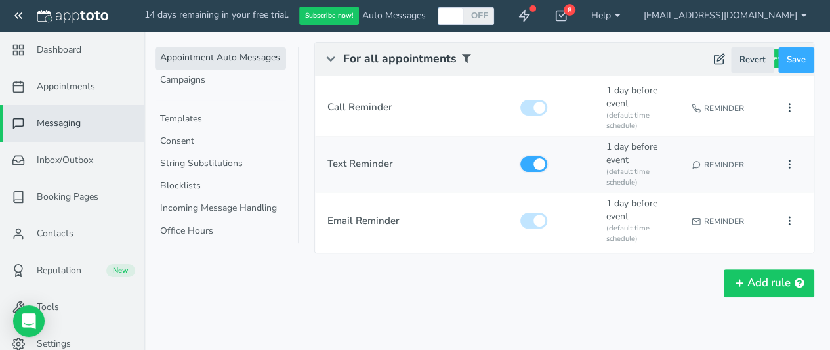
click at [536, 164] on input "checkbox" at bounding box center [533, 164] width 27 height 16
click at [536, 165] on input "checkbox" at bounding box center [533, 164] width 27 height 16
checkbox input "true"
click at [525, 92] on div at bounding box center [557, 106] width 82 height 28
click at [536, 111] on input "checkbox" at bounding box center [533, 108] width 27 height 16
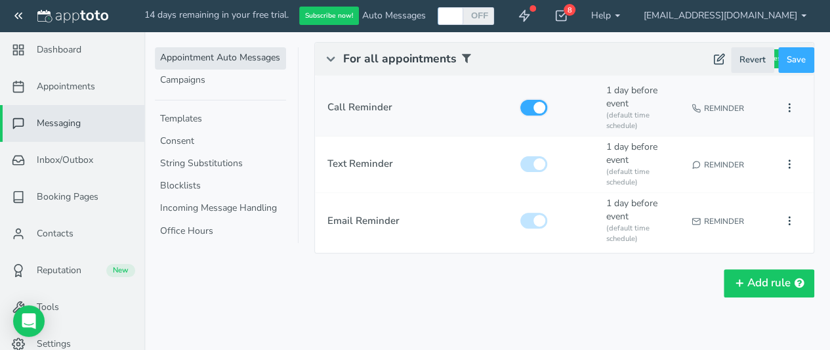
checkbox input "false"
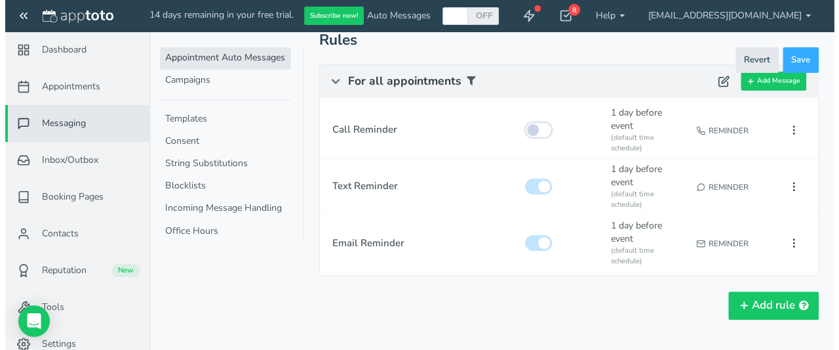
scroll to position [153, 0]
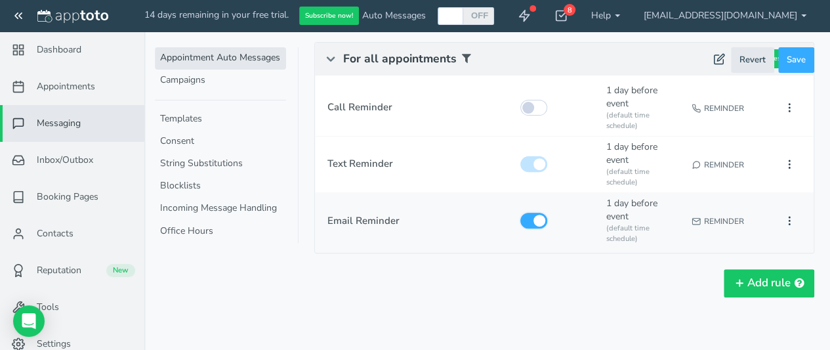
click at [534, 224] on input "checkbox" at bounding box center [533, 220] width 27 height 16
checkbox input "false"
click at [787, 164] on icon at bounding box center [789, 164] width 12 height 12
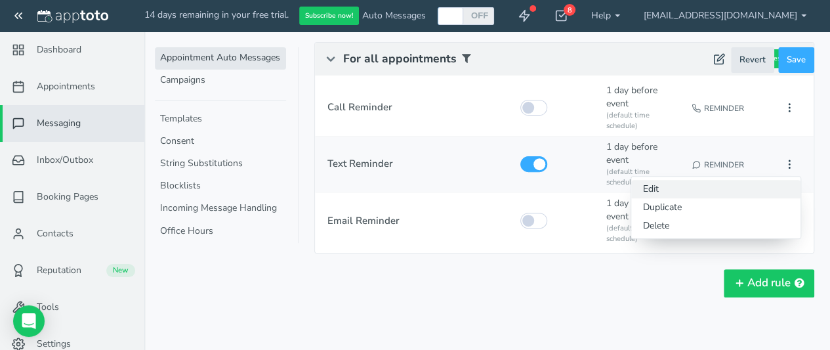
click at [683, 184] on button "Edit" at bounding box center [715, 189] width 169 height 18
type input "Text Reminder"
checkbox input "true"
select select "number:1"
select select "string:default"
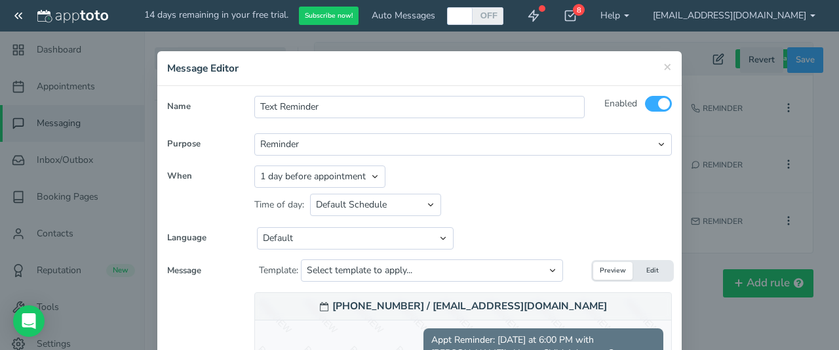
scroll to position [66, 0]
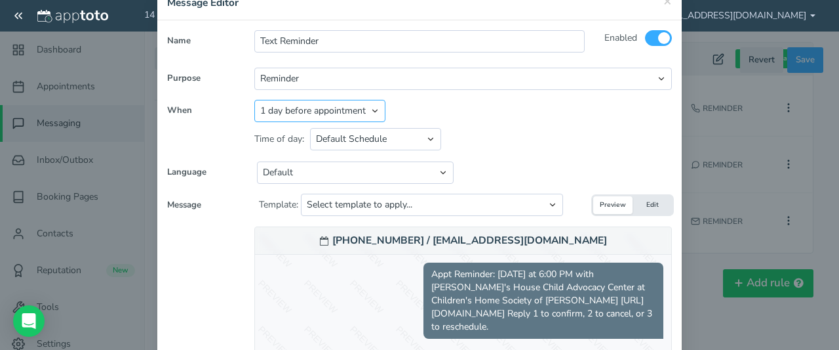
click at [365, 110] on select "Appointment start time Day of appointment 1 day before appointment 2 days befor…" at bounding box center [319, 111] width 131 height 22
select select "string:day_of"
click at [254, 100] on select "Appointment start time Day of appointment 1 day before appointment 2 days befor…" at bounding box center [319, 111] width 131 height 22
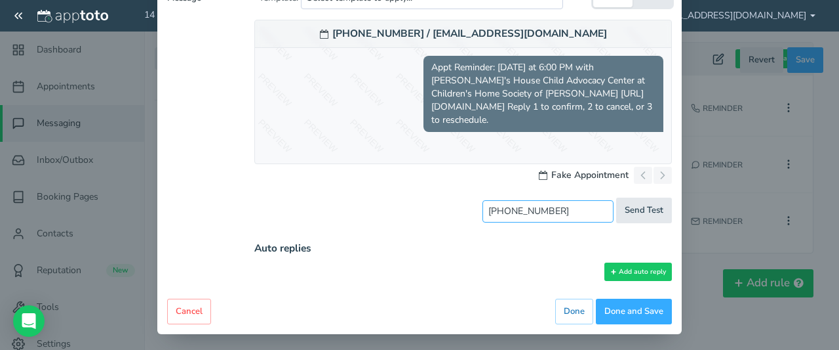
scroll to position [243, 0]
click at [641, 209] on span "Send Test" at bounding box center [644, 210] width 39 height 12
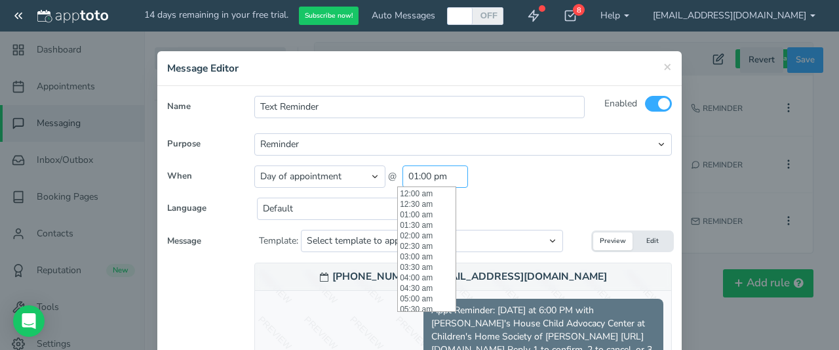
scroll to position [273, 0]
click at [443, 174] on input "01:00 pm" at bounding box center [436, 176] width 66 height 22
click at [536, 179] on div "Appointment start time Day of appointment 1 day before appointment 2 days befor…" at bounding box center [463, 176] width 418 height 22
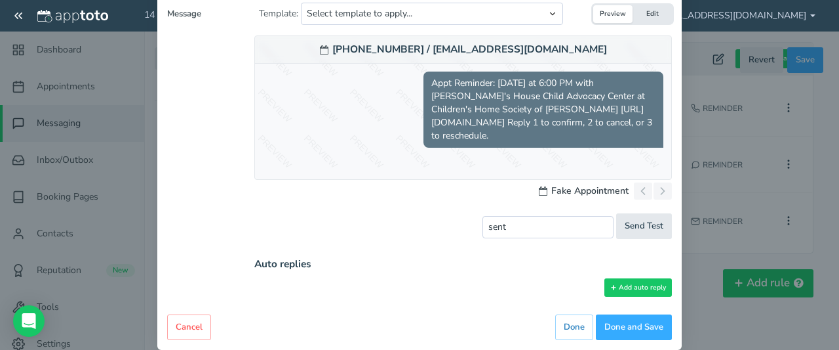
scroll to position [243, 0]
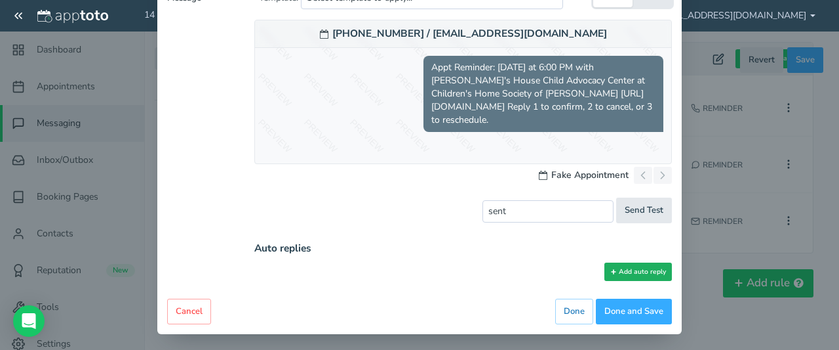
click at [641, 263] on button "Add auto reply" at bounding box center [639, 271] width 68 height 19
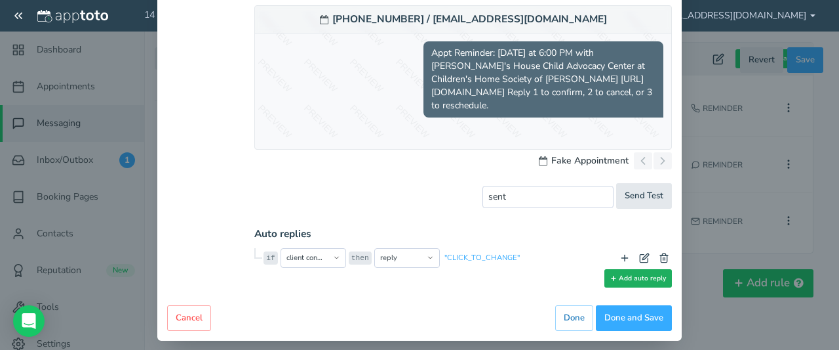
scroll to position [262, 0]
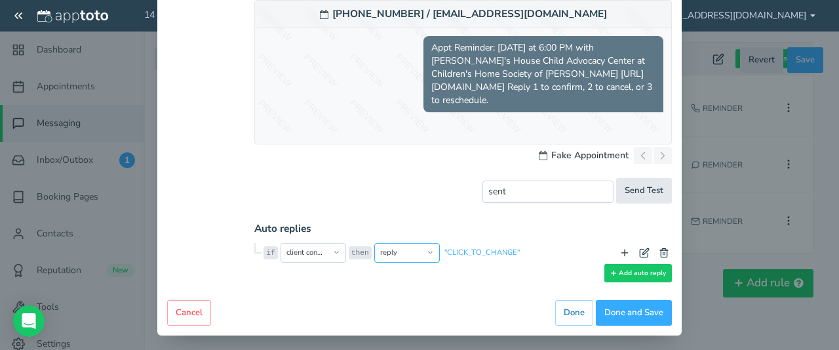
click at [407, 252] on select "reply opt into reminders opt out of reminders opt into marketing messages opt o…" at bounding box center [407, 253] width 66 height 20
click at [406, 252] on select "reply opt into reminders opt out of reminders opt into marketing messages opt o…" at bounding box center [407, 253] width 66 height 20
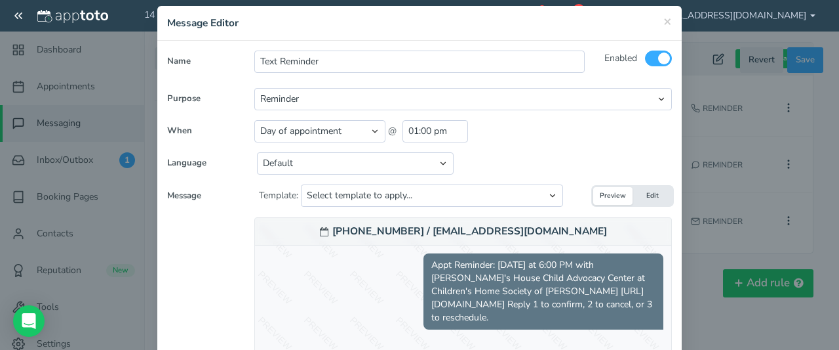
scroll to position [66, 0]
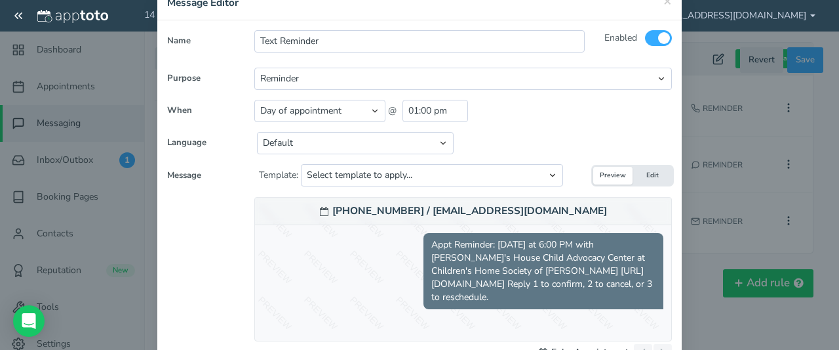
click at [653, 171] on button "Edit" at bounding box center [652, 176] width 39 height 18
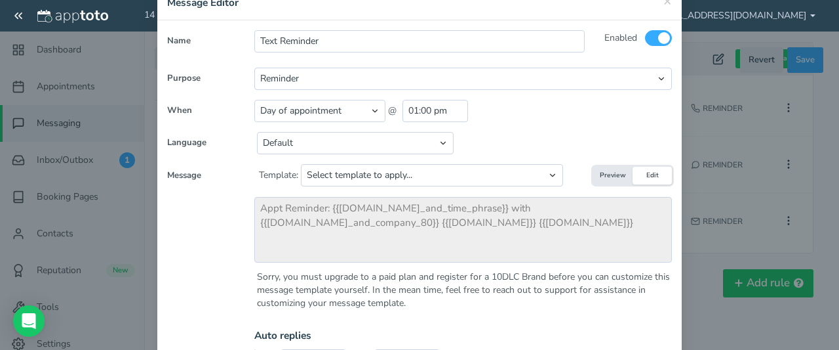
click at [605, 176] on button "Preview" at bounding box center [612, 176] width 39 height 18
type input "[PHONE_NUMBER]"
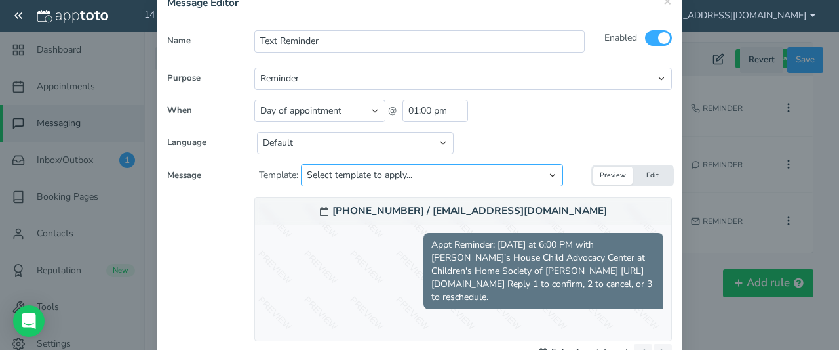
click at [420, 173] on select "Select template to apply... Default Reminder Default Reminder (just company nam…" at bounding box center [432, 175] width 262 height 22
click at [301, 164] on select "Select template to apply... Default Reminder Default Reminder (just company nam…" at bounding box center [432, 175] width 262 height 22
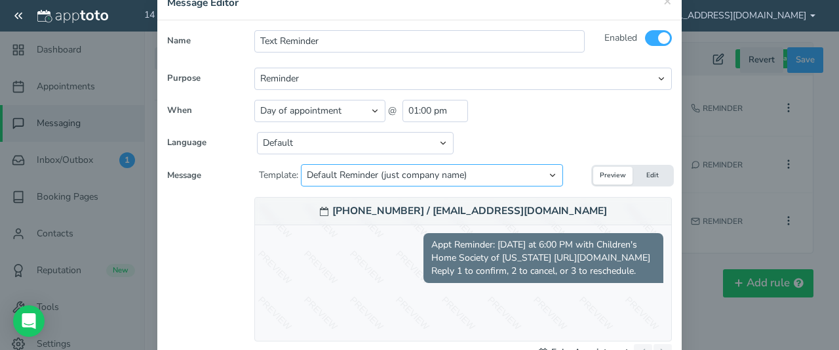
click at [439, 173] on select "Select template to apply... Default Reminder Default Reminder (just company nam…" at bounding box center [432, 175] width 262 height 22
click at [301, 164] on select "Select template to apply... Default Reminder Default Reminder (just company nam…" at bounding box center [432, 175] width 262 height 22
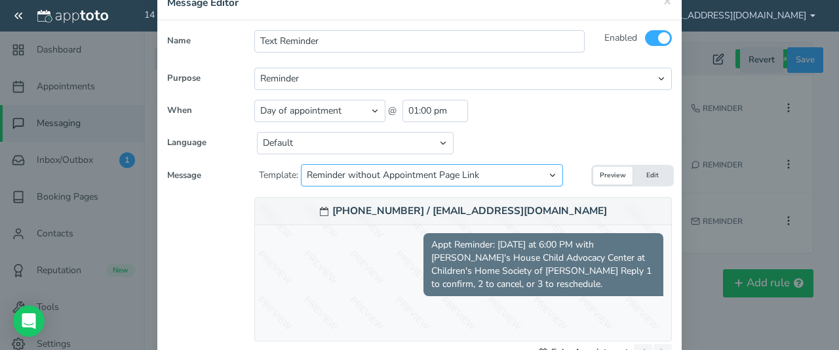
click at [431, 174] on select "Select template to apply... Default Reminder Default Reminder (just company nam…" at bounding box center [432, 175] width 262 height 22
click at [301, 164] on select "Select template to apply... Default Reminder Default Reminder (just company nam…" at bounding box center [432, 175] width 262 height 22
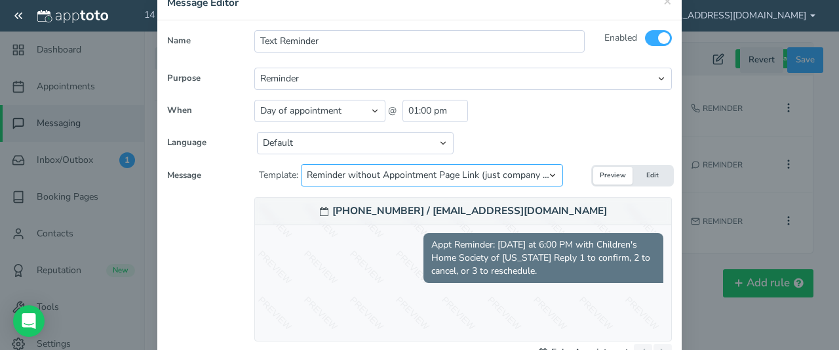
click at [502, 171] on select "Select template to apply... Default Reminder Default Reminder (just company nam…" at bounding box center [432, 175] width 262 height 22
click at [301, 164] on select "Select template to apply... Default Reminder Default Reminder (just company nam…" at bounding box center [432, 175] width 262 height 22
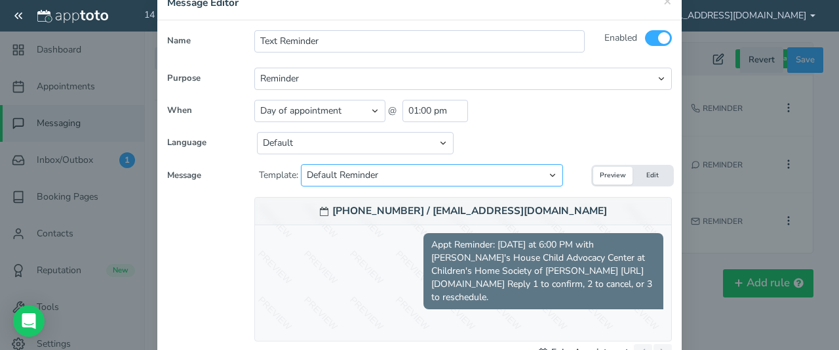
click at [444, 177] on select "Select template to apply... Default Reminder Default Reminder (just company nam…" at bounding box center [432, 175] width 262 height 22
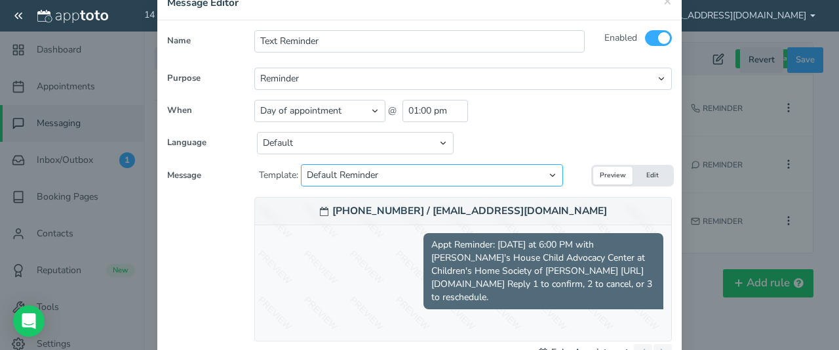
select select "object:4668"
click at [301, 164] on select "Select template to apply... Default Reminder Default Reminder (just company nam…" at bounding box center [432, 175] width 262 height 22
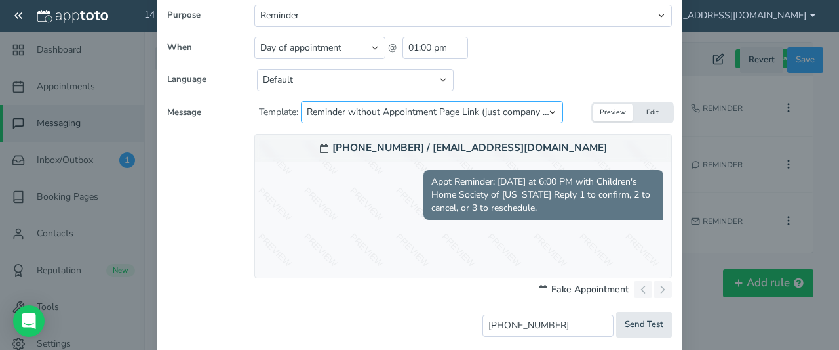
scroll to position [264, 0]
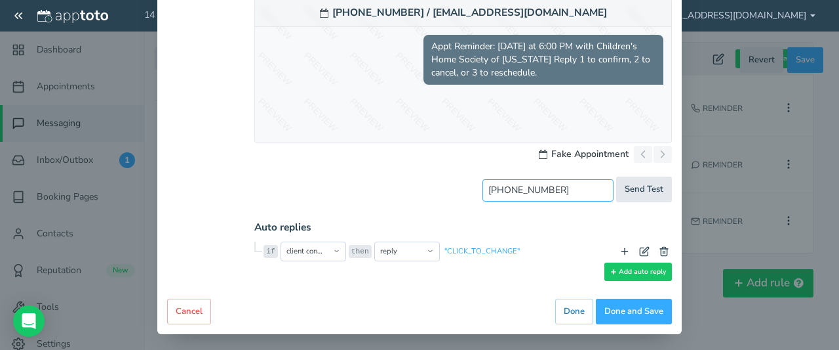
drag, startPoint x: 454, startPoint y: 196, endPoint x: 278, endPoint y: 198, distance: 175.8
click at [278, 198] on div "[PHONE_NUMBER] [EMAIL_ADDRESS][DOMAIN_NAME] Send Test" at bounding box center [463, 190] width 418 height 24
click at [551, 195] on input "[PHONE_NUMBER]" at bounding box center [548, 190] width 131 height 22
click at [552, 193] on input "[PHONE_NUMBER]" at bounding box center [548, 190] width 131 height 22
click at [553, 193] on input "[PHONE_NUMBER]" at bounding box center [548, 190] width 131 height 22
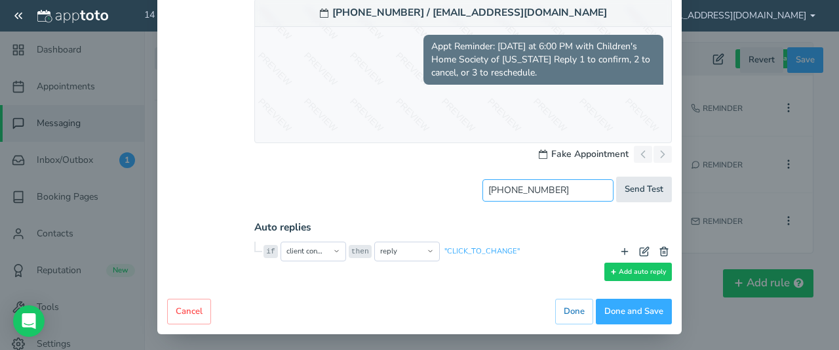
click at [553, 192] on input "[PHONE_NUMBER]" at bounding box center [548, 190] width 131 height 22
click at [633, 191] on span "Send Test" at bounding box center [644, 189] width 39 height 12
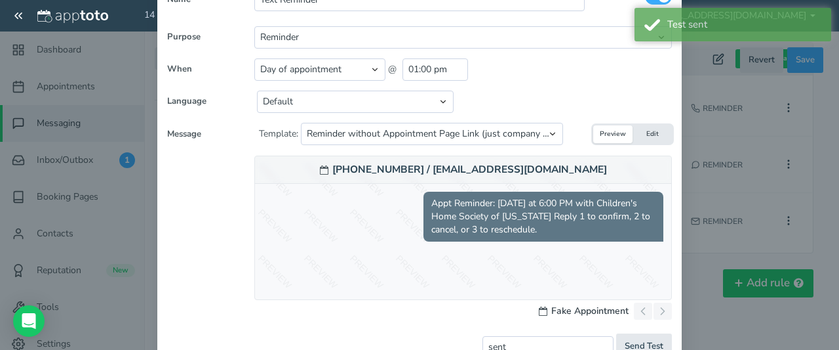
scroll to position [0, 0]
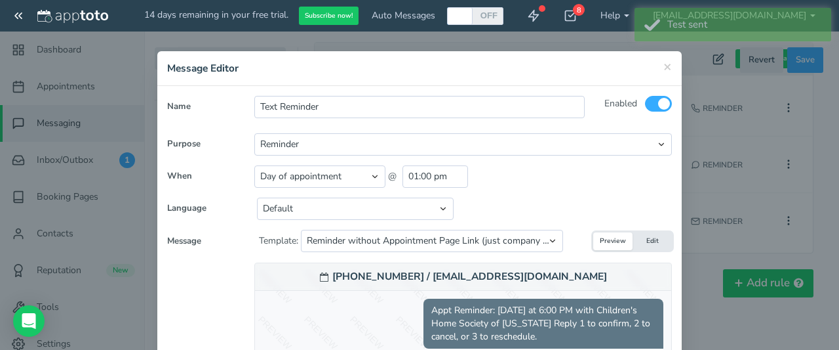
click at [168, 100] on label "Name" at bounding box center [200, 104] width 87 height 17
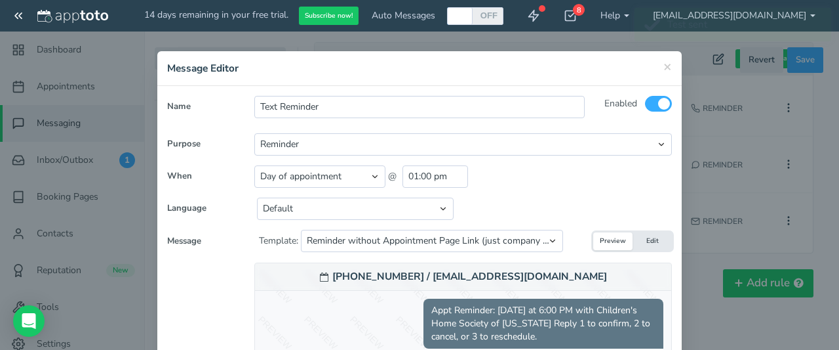
click at [174, 103] on label "Name" at bounding box center [200, 104] width 87 height 17
click at [174, 106] on label "Name" at bounding box center [200, 104] width 87 height 17
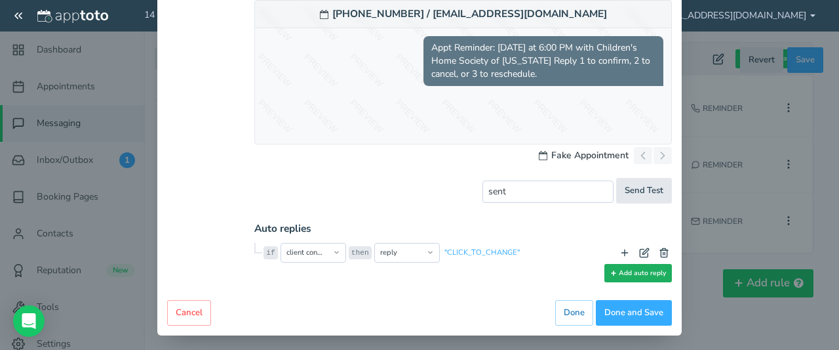
scroll to position [264, 0]
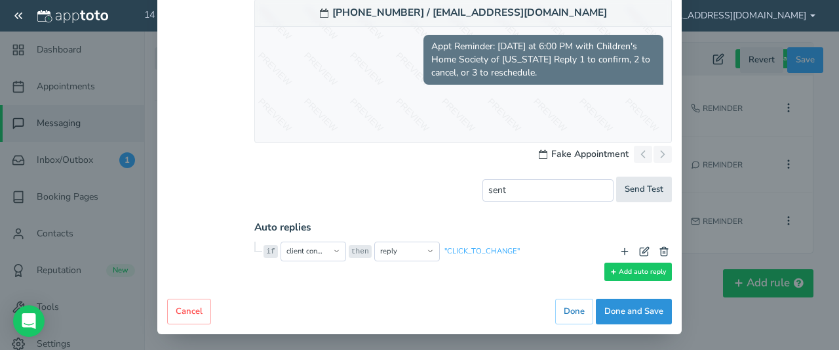
click at [614, 310] on button "Done and Save" at bounding box center [634, 311] width 76 height 26
type input "[PHONE_NUMBER]"
type input "01:00pm"
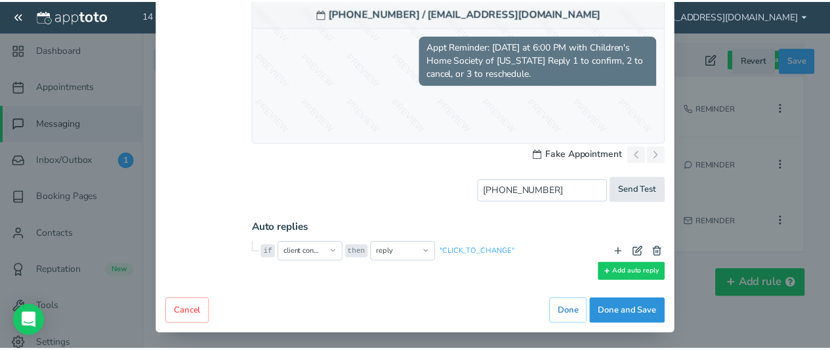
scroll to position [260, 0]
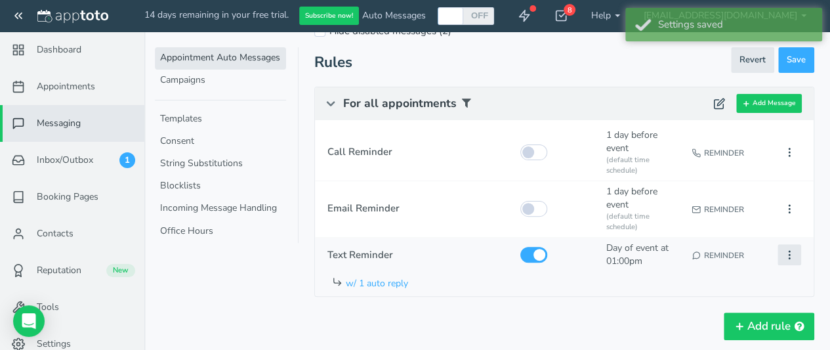
click at [788, 254] on icon at bounding box center [789, 255] width 12 height 12
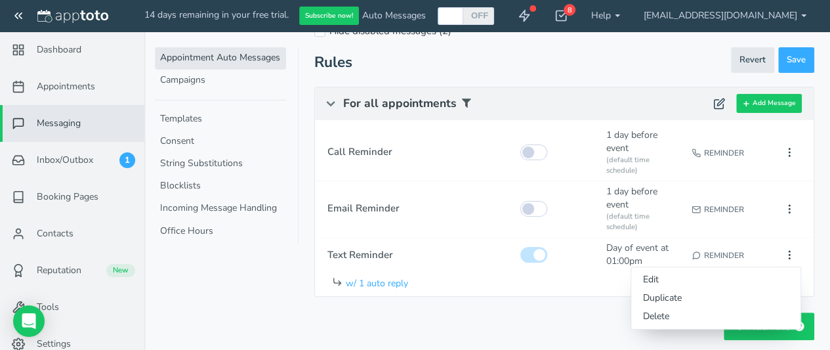
click at [209, 307] on div "Appointment Auto Messages Campaigns Templates Consent String Substitutions Bloc…" at bounding box center [227, 175] width 144 height 350
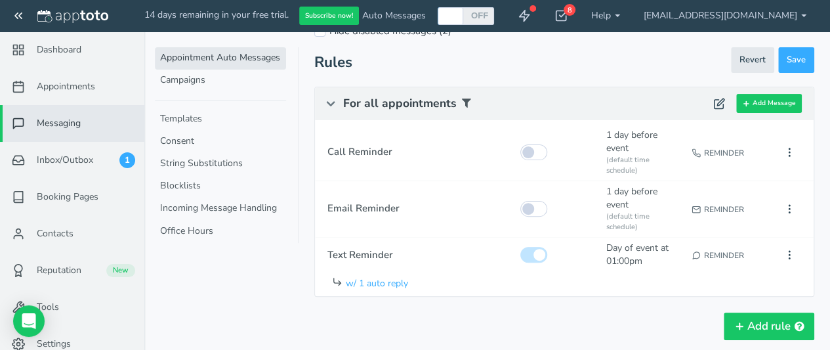
click at [59, 49] on header "Revert Save" at bounding box center [415, 67] width 830 height 41
click at [38, 47] on main "Dashboard Appointments Messaging Inbox/Outbox 1 Booking Pages" at bounding box center [415, 146] width 830 height 510
drag, startPoint x: 16, startPoint y: 47, endPoint x: 43, endPoint y: 43, distance: 27.3
click at [19, 45] on main "Dashboard Appointments Messaging Inbox/Outbox 1 Booking Pages" at bounding box center [415, 146] width 830 height 510
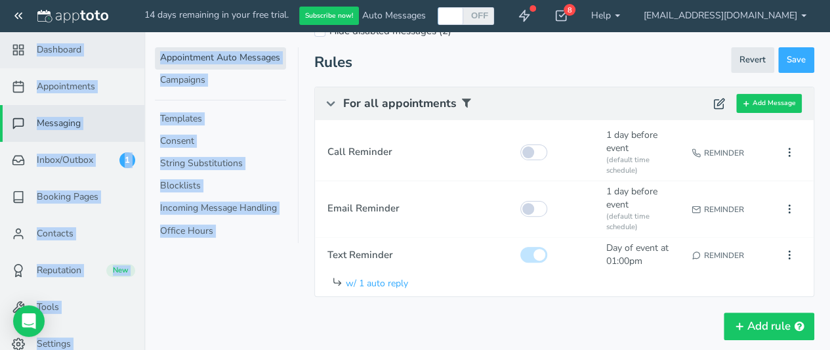
click at [49, 42] on link "Dashboard" at bounding box center [72, 49] width 144 height 37
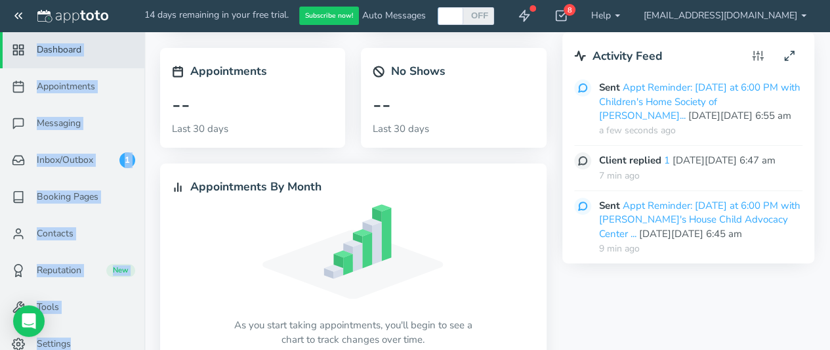
scroll to position [191, 0]
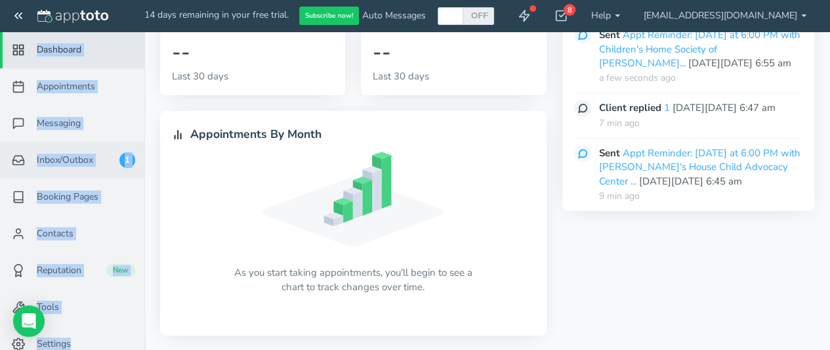
click at [87, 159] on span "Inbox/Outbox" at bounding box center [65, 159] width 56 height 13
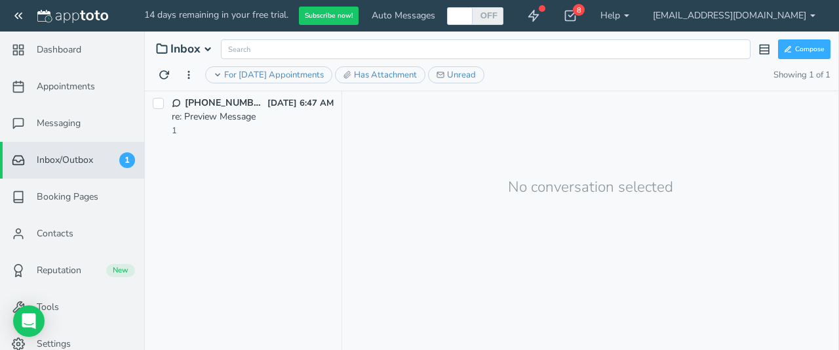
click at [237, 117] on div "re: Preview Message" at bounding box center [253, 116] width 162 height 13
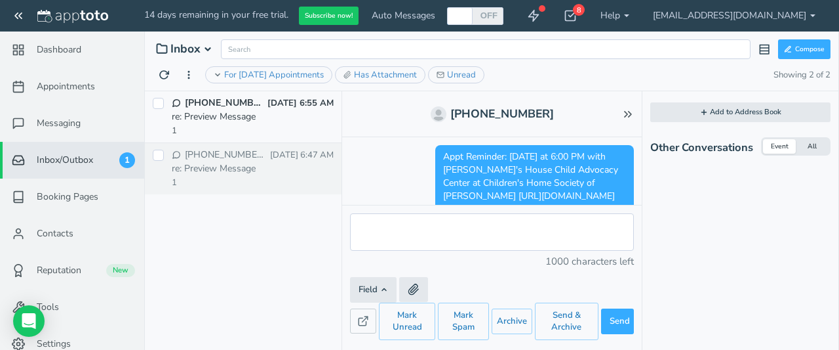
click at [225, 94] on div "[PHONE_NUMBER] (2) [DATE] 6:55 AM re: Preview Message 1" at bounding box center [243, 117] width 197 height 52
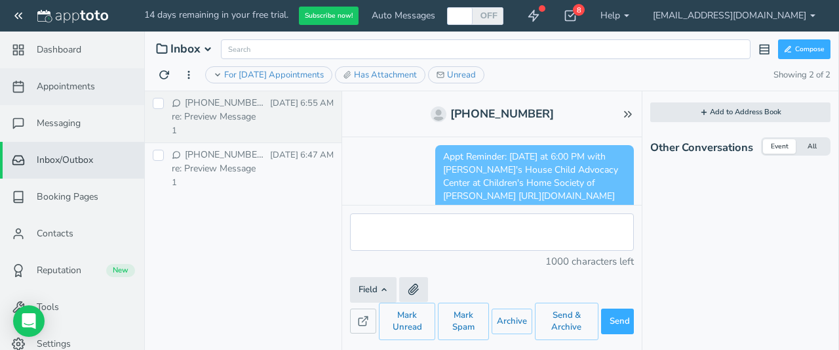
click at [47, 81] on span "Appointments" at bounding box center [66, 86] width 58 height 13
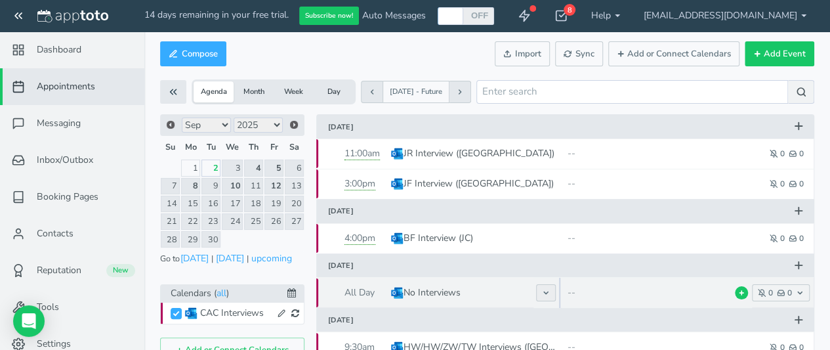
click at [544, 293] on icon at bounding box center [546, 293] width 8 height 8
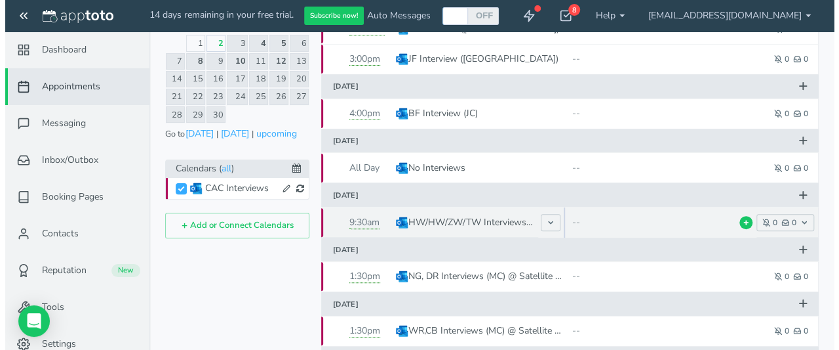
scroll to position [131, 0]
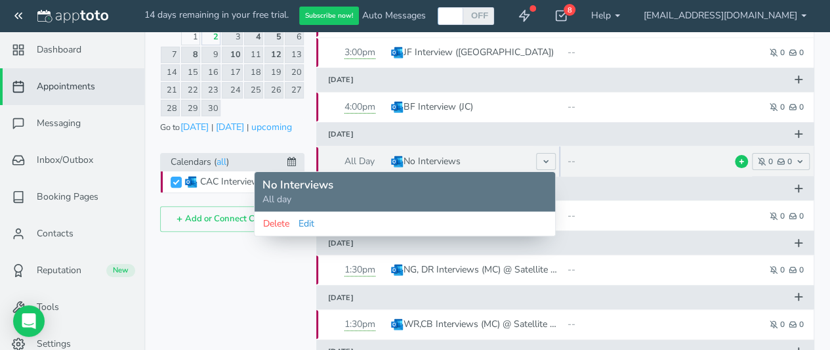
click at [311, 225] on button "Edit" at bounding box center [306, 223] width 17 height 14
type input "No Interviews"
type input "[DATE]"
type input "12:00am"
type input "[DATE]"
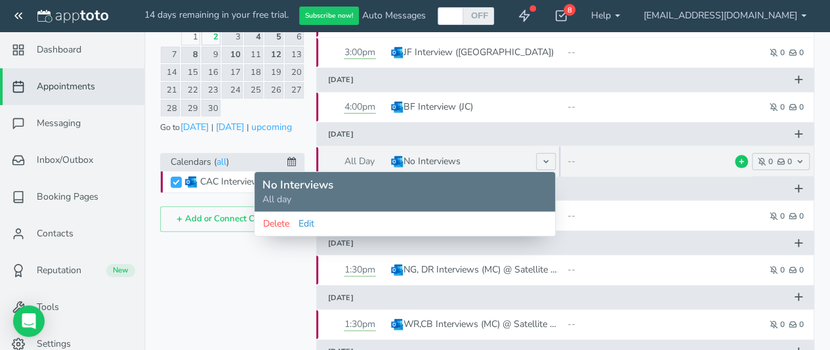
type input "12:00am"
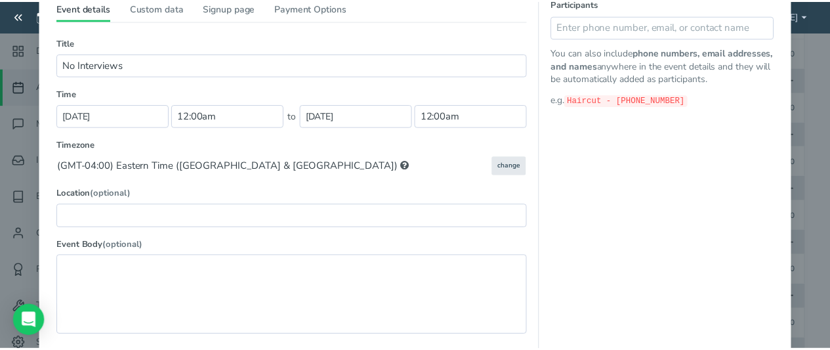
scroll to position [28, 0]
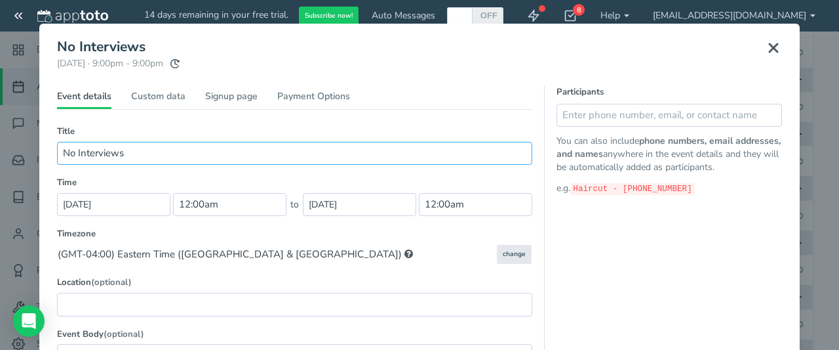
click at [195, 154] on input "No Interviews" at bounding box center [294, 153] width 475 height 23
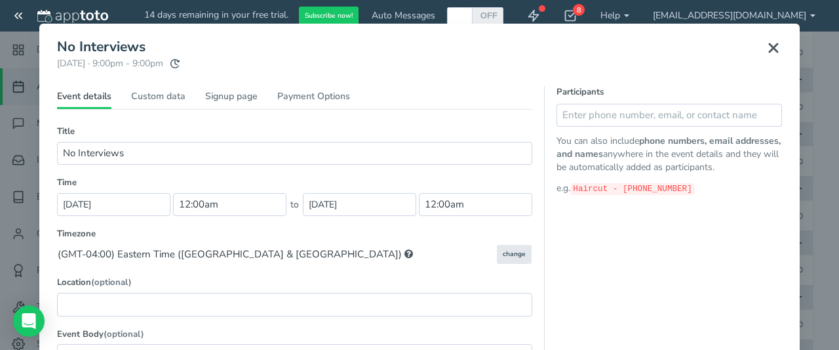
click at [766, 49] on icon at bounding box center [774, 48] width 16 height 16
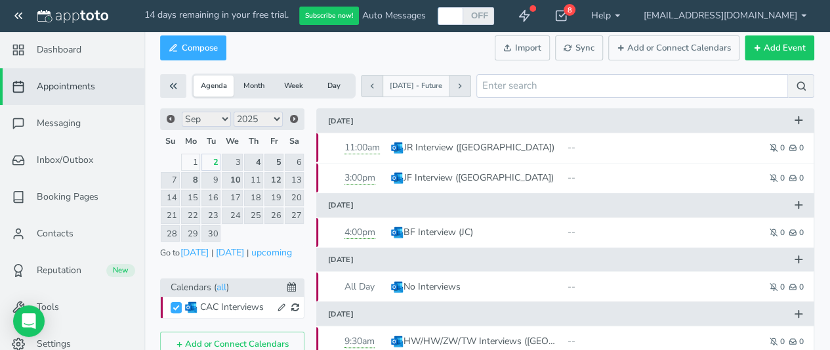
scroll to position [0, 0]
